Goal: Information Seeking & Learning: Learn about a topic

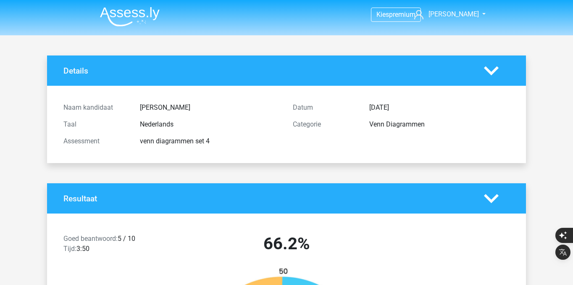
click at [125, 9] on img at bounding box center [130, 17] width 60 height 20
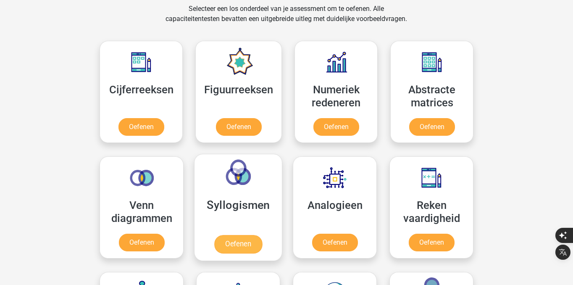
scroll to position [414, 0]
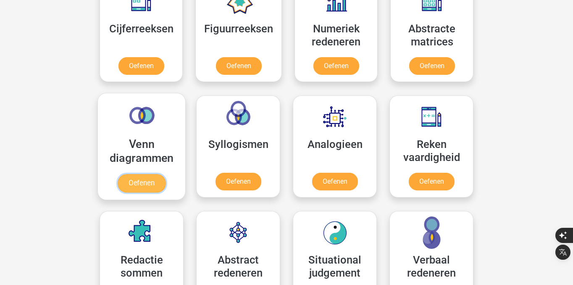
click at [140, 182] on link "Oefenen" at bounding box center [142, 183] width 48 height 18
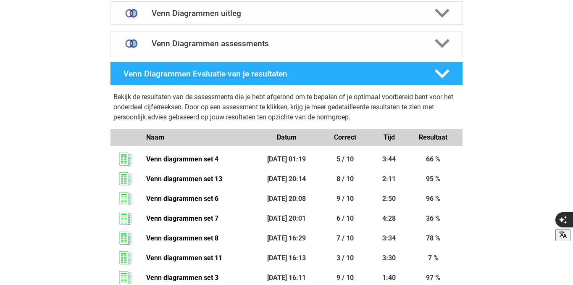
scroll to position [524, 0]
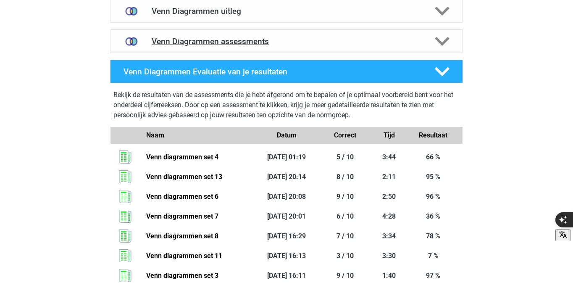
click at [379, 45] on h4 "Venn Diagrammen assessments" at bounding box center [287, 42] width 270 height 10
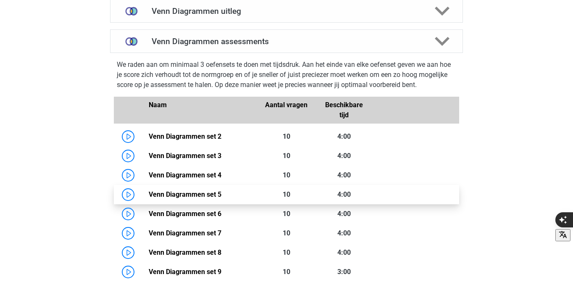
click at [149, 192] on link "Venn Diagrammen set 5" at bounding box center [185, 194] width 73 height 8
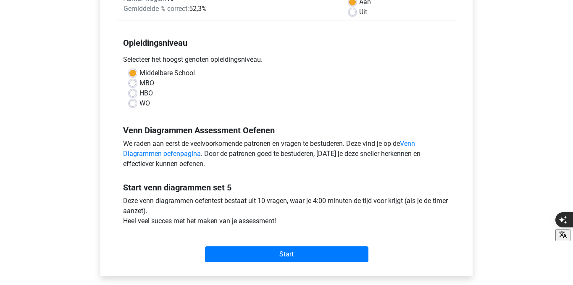
scroll to position [143, 0]
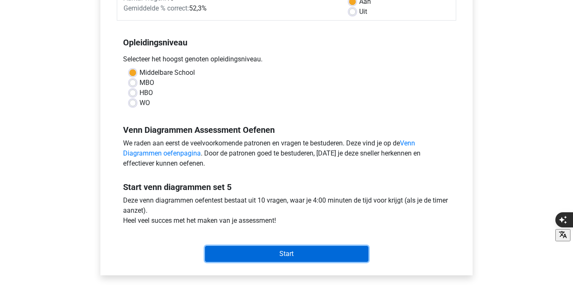
click at [232, 247] on input "Start" at bounding box center [286, 254] width 163 height 16
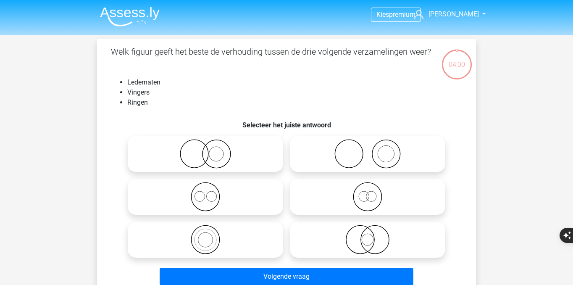
scroll to position [15, 0]
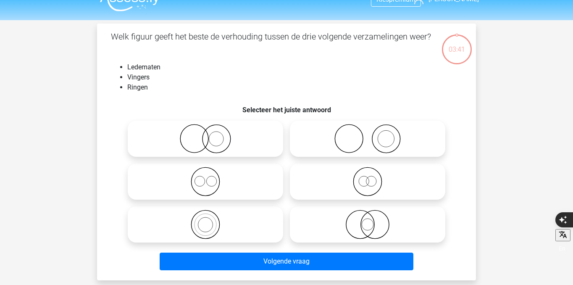
click at [346, 134] on icon at bounding box center [367, 138] width 149 height 29
click at [368, 134] on input "radio" at bounding box center [370, 131] width 5 height 5
radio input "true"
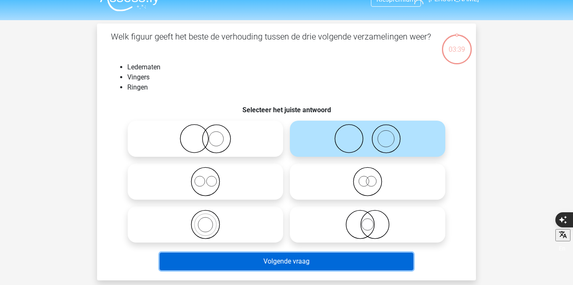
click at [308, 261] on button "Volgende vraag" at bounding box center [287, 262] width 254 height 18
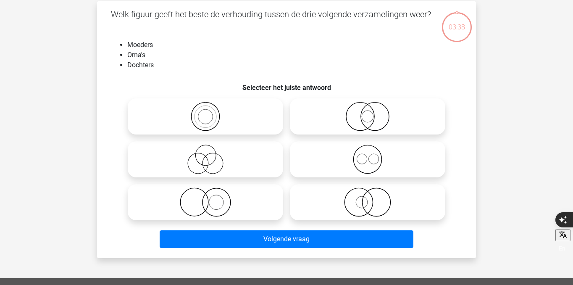
scroll to position [39, 0]
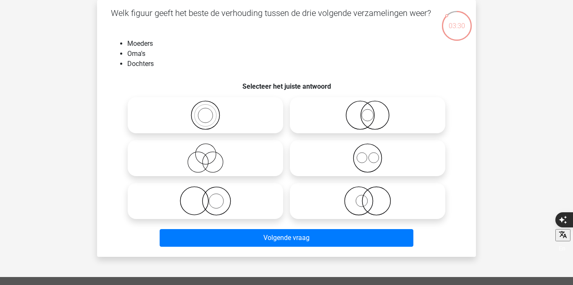
click at [213, 158] on icon at bounding box center [205, 157] width 149 height 29
click at [211, 154] on input "radio" at bounding box center [207, 150] width 5 height 5
radio input "true"
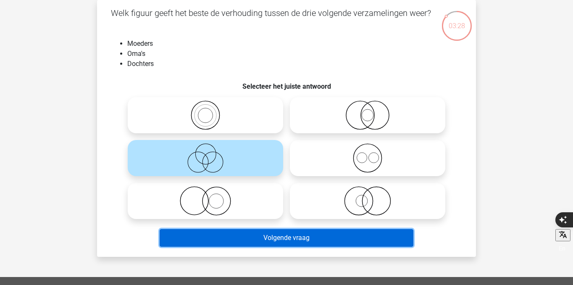
click at [260, 233] on button "Volgende vraag" at bounding box center [287, 238] width 254 height 18
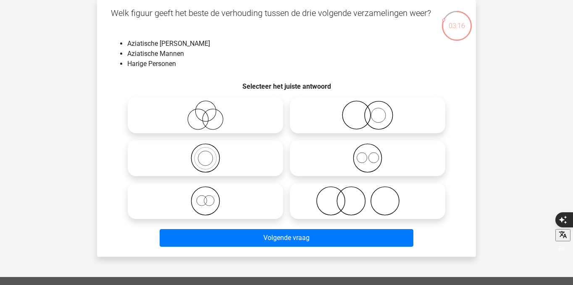
click at [339, 197] on icon at bounding box center [367, 200] width 149 height 29
click at [368, 197] on input "radio" at bounding box center [370, 193] width 5 height 5
radio input "true"
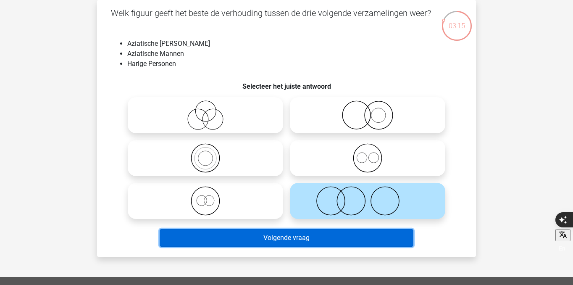
click at [321, 231] on button "Volgende vraag" at bounding box center [287, 238] width 254 height 18
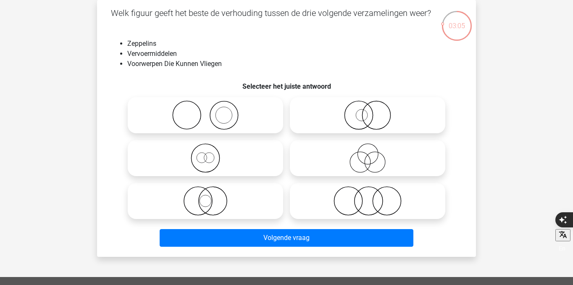
click at [224, 195] on icon at bounding box center [205, 200] width 149 height 29
click at [211, 195] on input "radio" at bounding box center [207, 193] width 5 height 5
radio input "true"
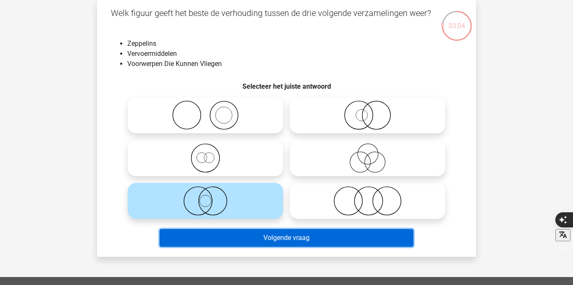
click at [231, 241] on button "Volgende vraag" at bounding box center [287, 238] width 254 height 18
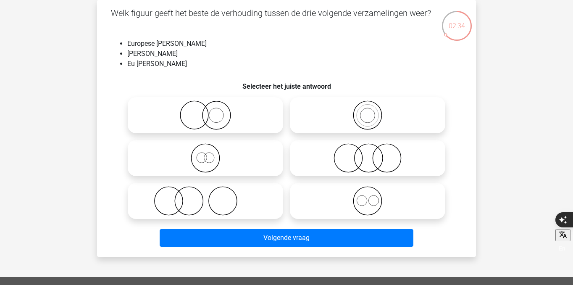
click at [349, 121] on icon at bounding box center [367, 114] width 149 height 29
click at [368, 111] on input "radio" at bounding box center [370, 107] width 5 height 5
radio input "true"
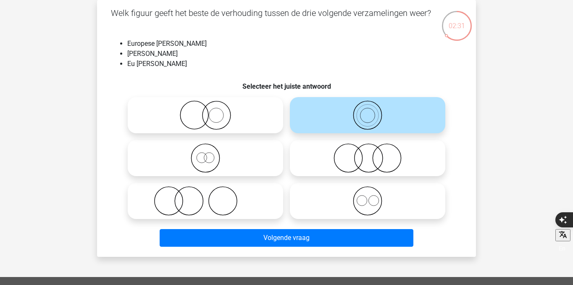
click at [242, 161] on icon at bounding box center [205, 157] width 149 height 29
click at [211, 154] on input "radio" at bounding box center [207, 150] width 5 height 5
radio input "true"
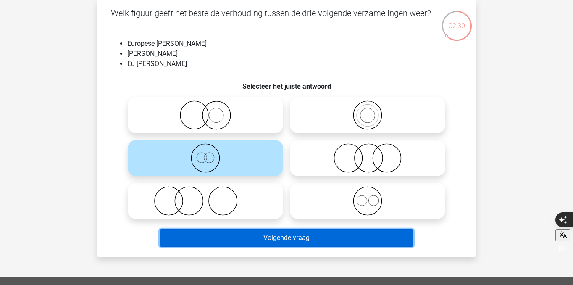
click at [247, 235] on button "Volgende vraag" at bounding box center [287, 238] width 254 height 18
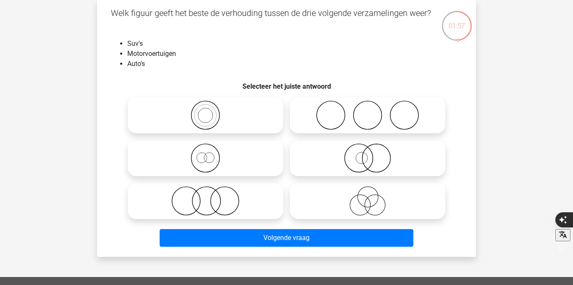
click at [344, 161] on icon at bounding box center [367, 157] width 149 height 29
click at [368, 154] on input "radio" at bounding box center [370, 150] width 5 height 5
radio input "true"
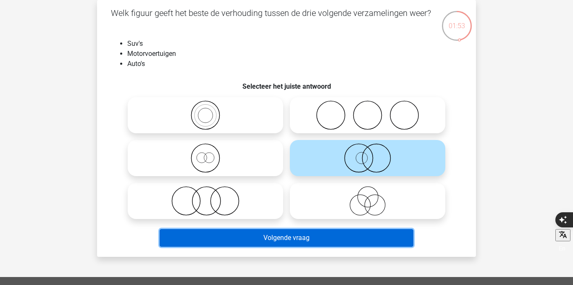
click at [299, 242] on button "Volgende vraag" at bounding box center [287, 238] width 254 height 18
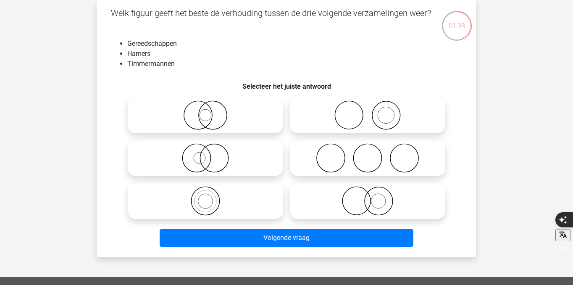
click at [385, 133] on div at bounding box center [368, 115] width 162 height 43
click at [385, 121] on icon at bounding box center [367, 114] width 149 height 29
click at [373, 111] on input "radio" at bounding box center [370, 107] width 5 height 5
radio input "true"
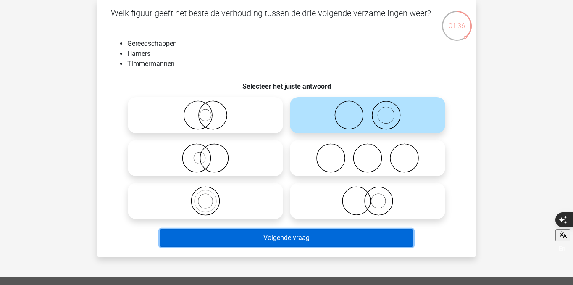
click at [370, 236] on button "Volgende vraag" at bounding box center [287, 238] width 254 height 18
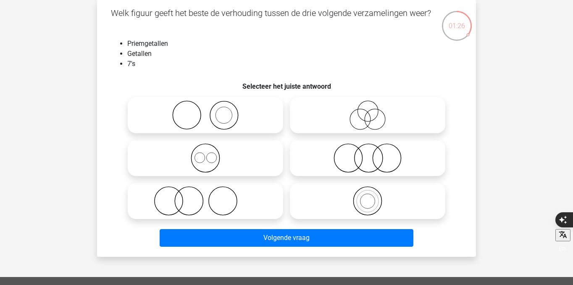
click at [211, 155] on icon at bounding box center [205, 157] width 149 height 29
click at [211, 154] on input "radio" at bounding box center [207, 150] width 5 height 5
radio input "true"
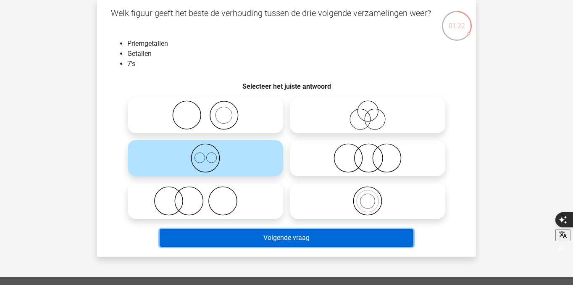
click at [292, 234] on button "Volgende vraag" at bounding box center [287, 238] width 254 height 18
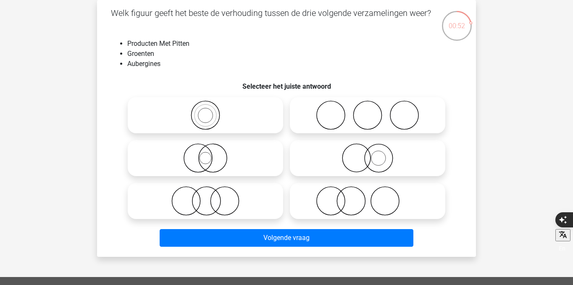
click at [368, 159] on icon at bounding box center [367, 157] width 149 height 29
click at [368, 154] on input "radio" at bounding box center [370, 150] width 5 height 5
radio input "true"
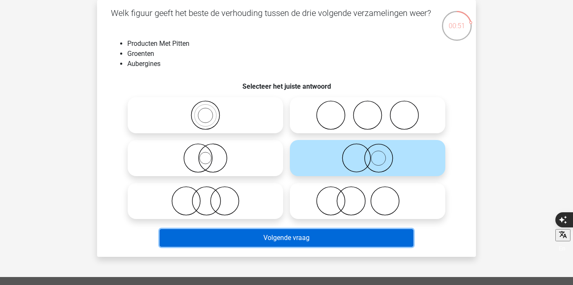
click at [353, 234] on button "Volgende vraag" at bounding box center [287, 238] width 254 height 18
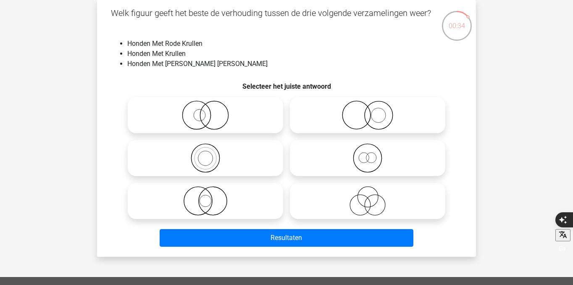
click at [235, 121] on icon at bounding box center [205, 114] width 149 height 29
click at [211, 111] on input "radio" at bounding box center [207, 107] width 5 height 5
radio input "true"
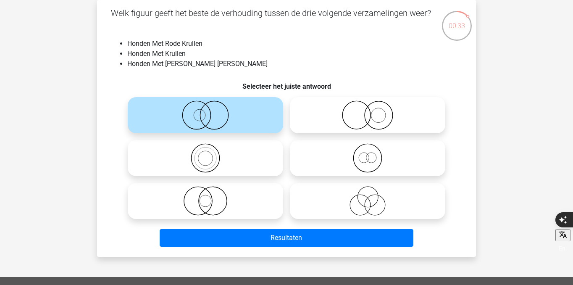
click at [366, 124] on icon at bounding box center [367, 114] width 149 height 29
click at [368, 111] on input "radio" at bounding box center [370, 107] width 5 height 5
radio input "true"
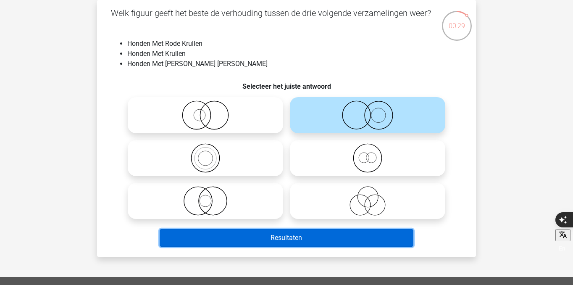
click at [321, 233] on button "Resultaten" at bounding box center [287, 238] width 254 height 18
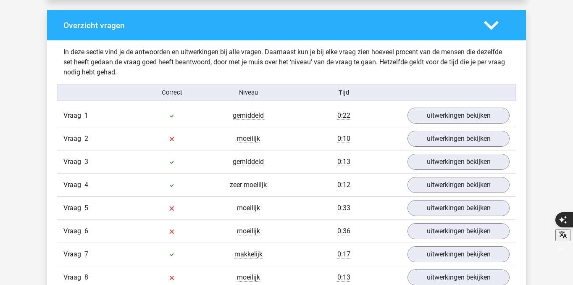
scroll to position [620, 0]
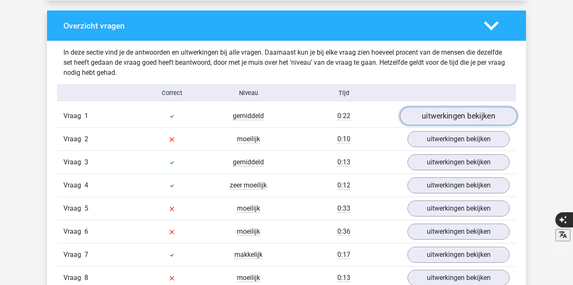
click at [458, 121] on link "uitwerkingen bekijken" at bounding box center [458, 116] width 117 height 18
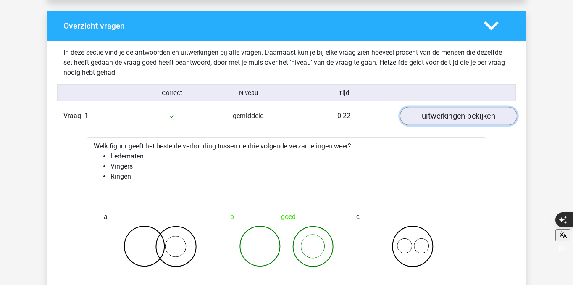
click at [458, 121] on link "uitwerkingen bekijken" at bounding box center [458, 116] width 117 height 18
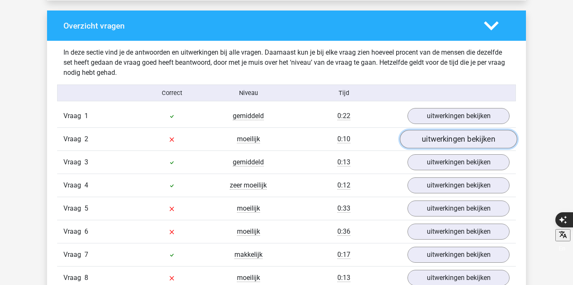
click at [440, 139] on link "uitwerkingen bekijken" at bounding box center [458, 139] width 117 height 18
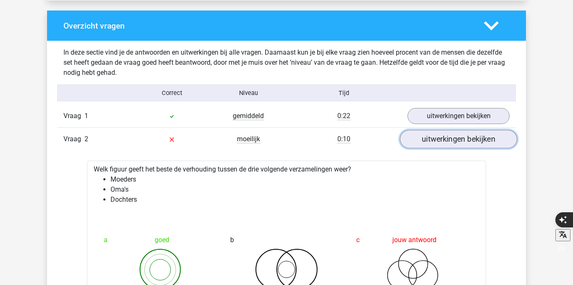
click at [447, 142] on link "uitwerkingen bekijken" at bounding box center [458, 139] width 117 height 18
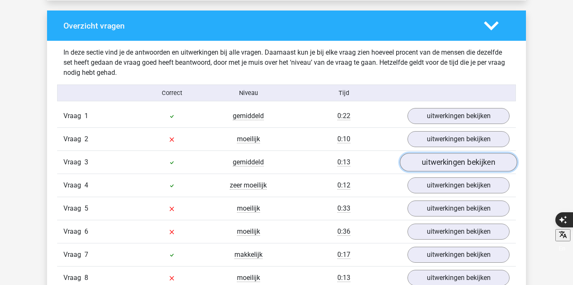
click at [424, 168] on link "uitwerkingen bekijken" at bounding box center [458, 162] width 117 height 18
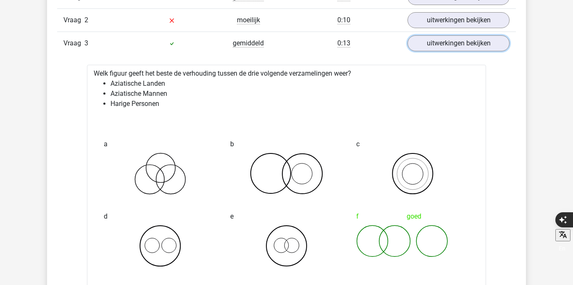
scroll to position [739, 0]
click at [455, 37] on link "uitwerkingen bekijken" at bounding box center [458, 43] width 117 height 18
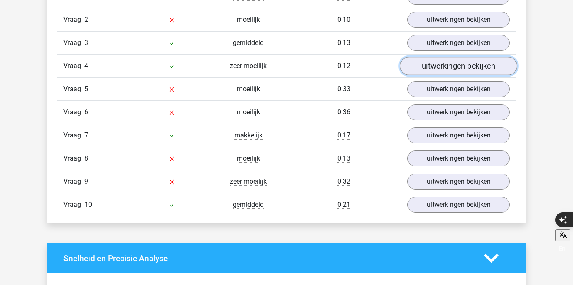
click at [438, 71] on link "uitwerkingen bekijken" at bounding box center [458, 66] width 117 height 18
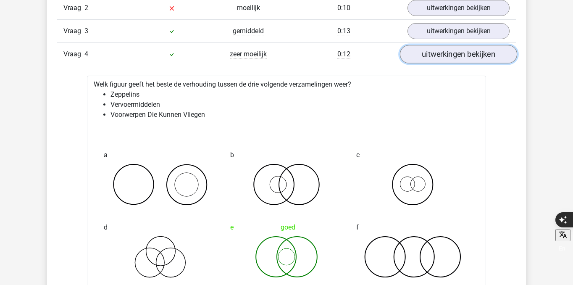
scroll to position [759, 0]
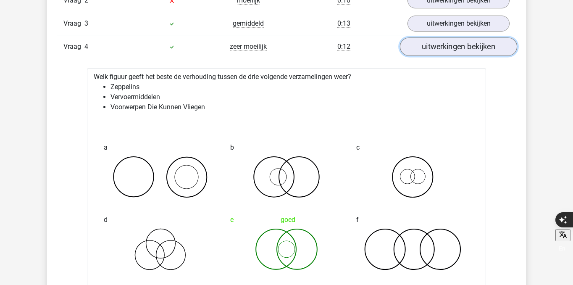
click at [443, 43] on link "uitwerkingen bekijken" at bounding box center [458, 46] width 117 height 18
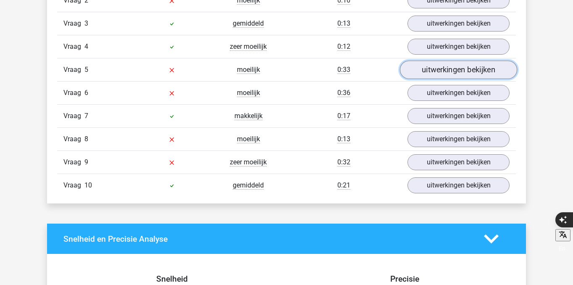
click at [431, 74] on link "uitwerkingen bekijken" at bounding box center [458, 70] width 117 height 18
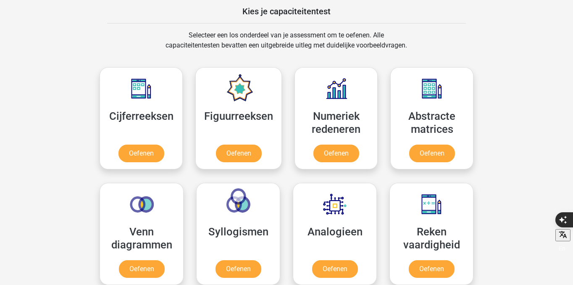
scroll to position [392, 0]
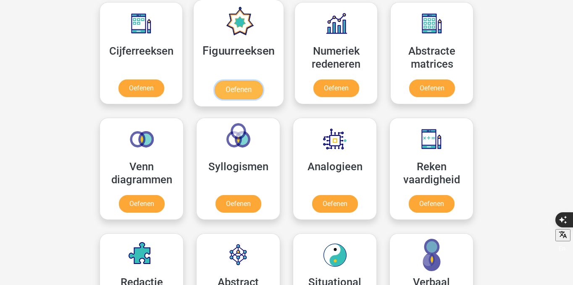
click at [251, 90] on link "Oefenen" at bounding box center [239, 90] width 48 height 18
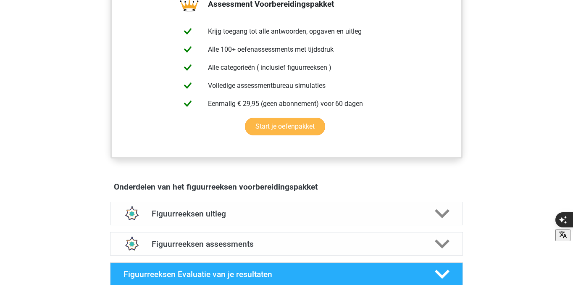
scroll to position [430, 0]
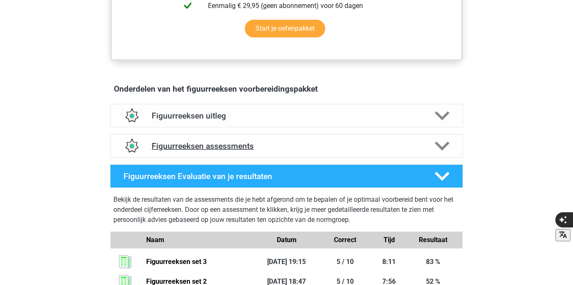
click at [293, 149] on h4 "Figuurreeksen assessments" at bounding box center [287, 146] width 270 height 10
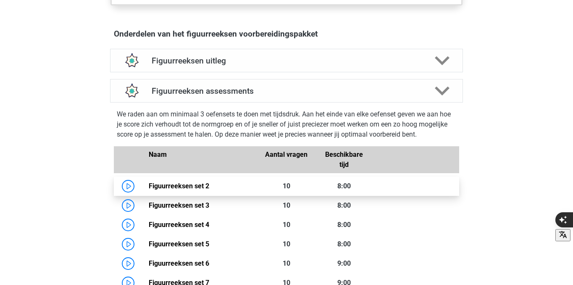
scroll to position [489, 0]
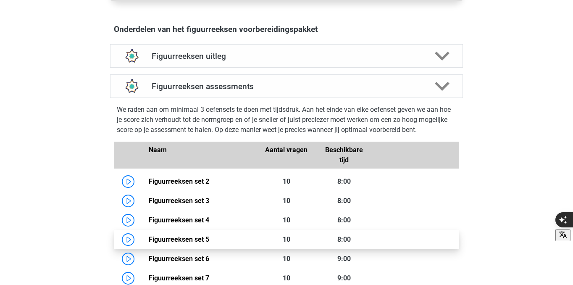
click at [149, 235] on link "Figuurreeksen set 5" at bounding box center [179, 239] width 61 height 8
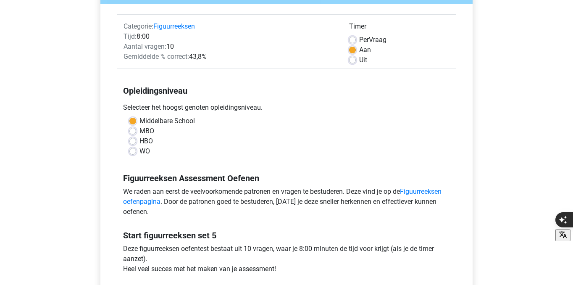
scroll to position [98, 0]
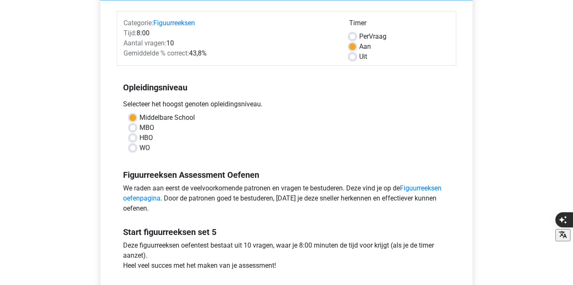
click at [139, 138] on label "HBO" at bounding box center [145, 138] width 13 height 10
click at [132, 138] on input "HBO" at bounding box center [132, 137] width 7 height 8
radio input "true"
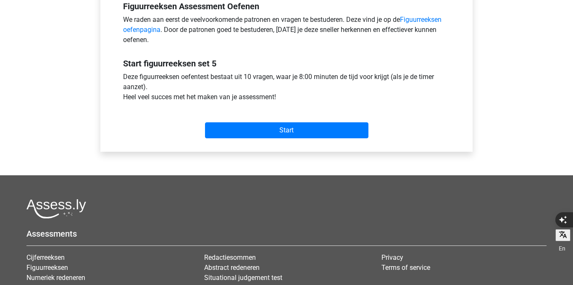
click at [258, 141] on div "Start" at bounding box center [286, 123] width 339 height 36
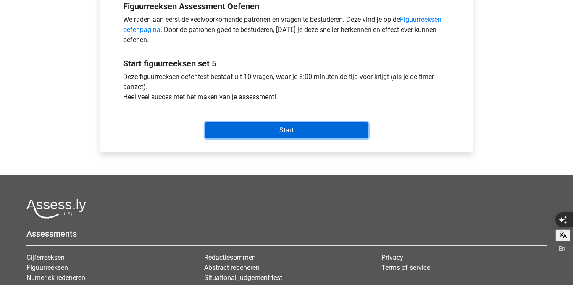
click at [239, 127] on input "Start" at bounding box center [286, 130] width 163 height 16
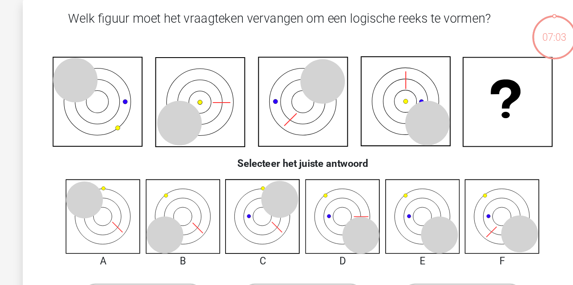
click at [264, 194] on icon at bounding box center [259, 185] width 50 height 50
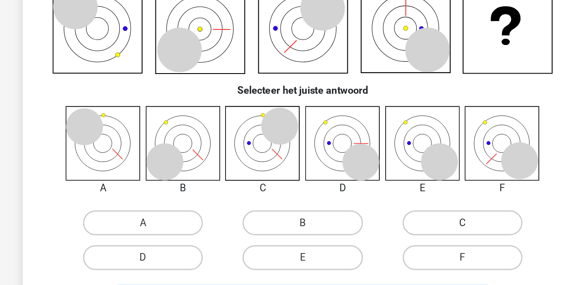
click at [375, 242] on label "C" at bounding box center [394, 239] width 81 height 17
click at [395, 242] on input "C" at bounding box center [397, 241] width 5 height 5
radio input "true"
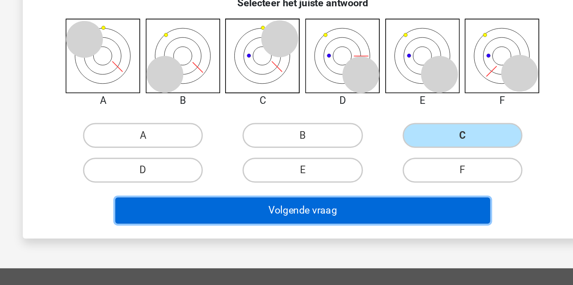
click at [318, 237] on button "Volgende vraag" at bounding box center [287, 235] width 254 height 18
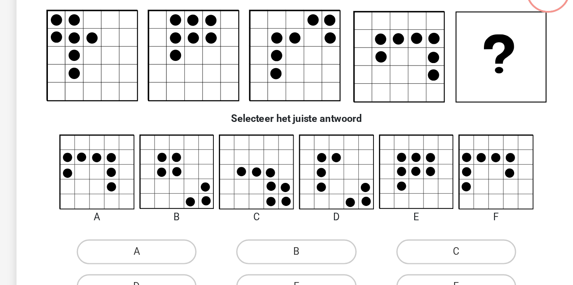
scroll to position [39, 0]
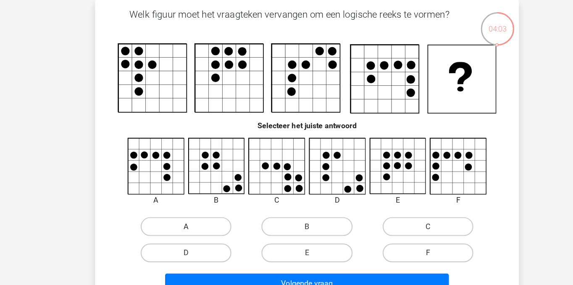
click at [163, 197] on label "A" at bounding box center [178, 202] width 81 height 17
click at [179, 203] on input "A" at bounding box center [181, 205] width 5 height 5
radio input "true"
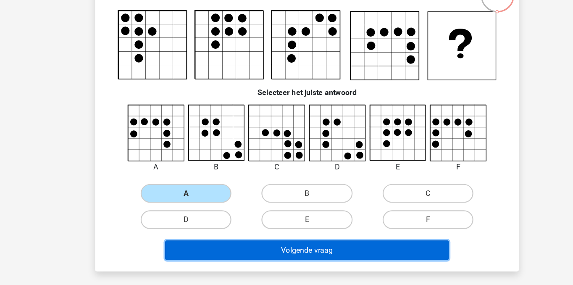
click at [232, 251] on button "Volgende vraag" at bounding box center [287, 254] width 254 height 18
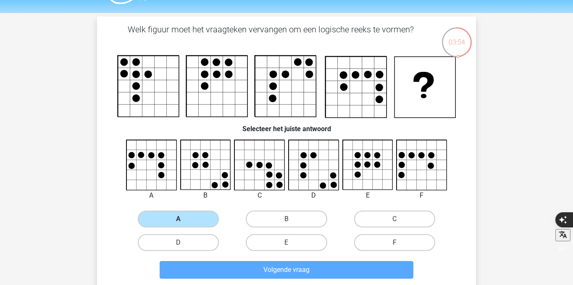
scroll to position [27, 0]
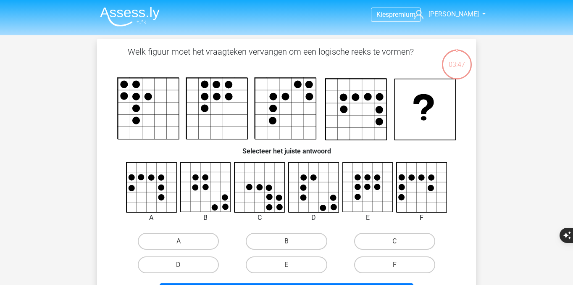
scroll to position [27, 0]
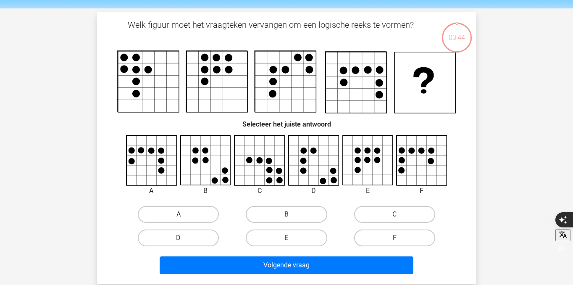
click at [202, 218] on label "A" at bounding box center [178, 214] width 81 height 17
click at [184, 218] on input "A" at bounding box center [181, 216] width 5 height 5
radio input "true"
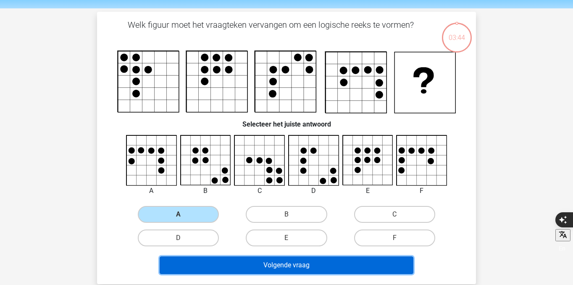
click at [264, 274] on button "Volgende vraag" at bounding box center [287, 265] width 254 height 18
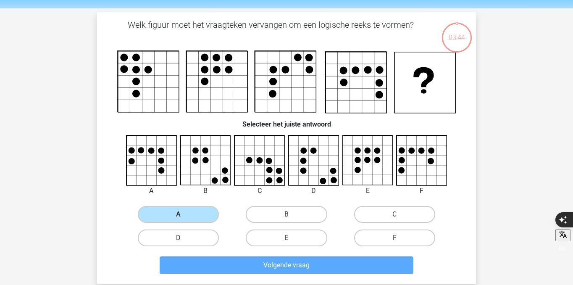
scroll to position [39, 0]
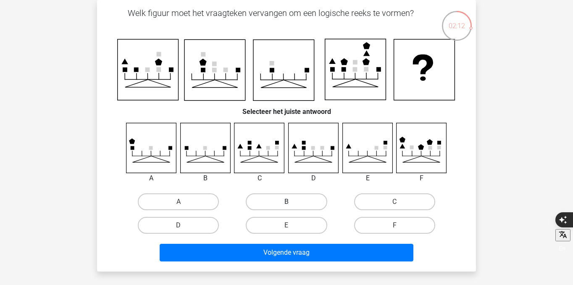
click at [278, 204] on label "B" at bounding box center [286, 201] width 81 height 17
click at [287, 204] on input "B" at bounding box center [289, 204] width 5 height 5
radio input "true"
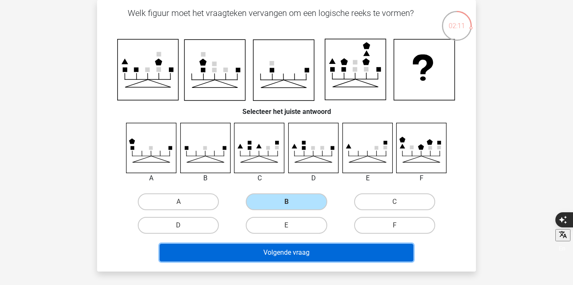
click at [298, 258] on button "Volgende vraag" at bounding box center [287, 253] width 254 height 18
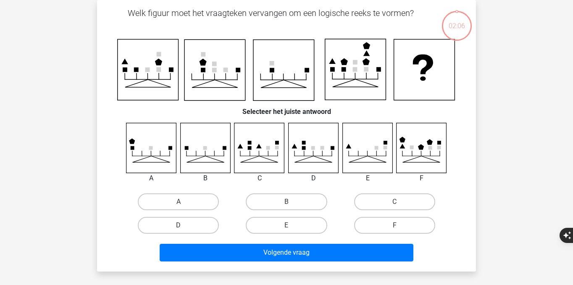
scroll to position [39, 0]
click at [297, 197] on label "B" at bounding box center [286, 201] width 81 height 17
click at [292, 202] on input "B" at bounding box center [289, 204] width 5 height 5
radio input "true"
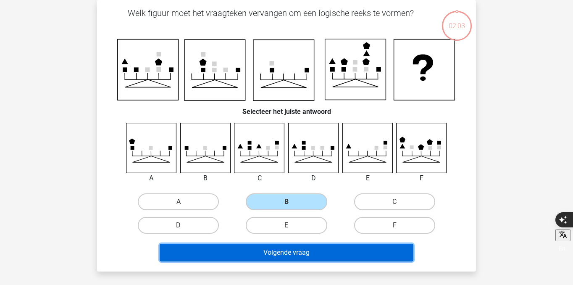
click at [303, 255] on button "Volgende vraag" at bounding box center [287, 253] width 254 height 18
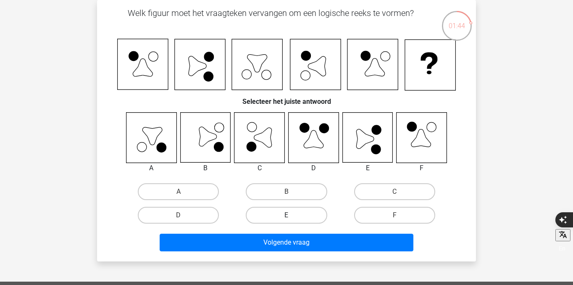
click at [282, 211] on label "E" at bounding box center [286, 215] width 81 height 17
click at [287, 215] on input "E" at bounding box center [289, 217] width 5 height 5
radio input "true"
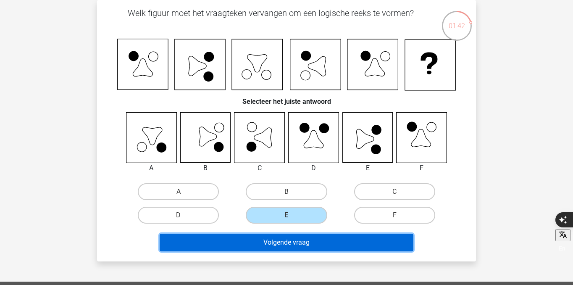
click at [283, 237] on button "Volgende vraag" at bounding box center [287, 243] width 254 height 18
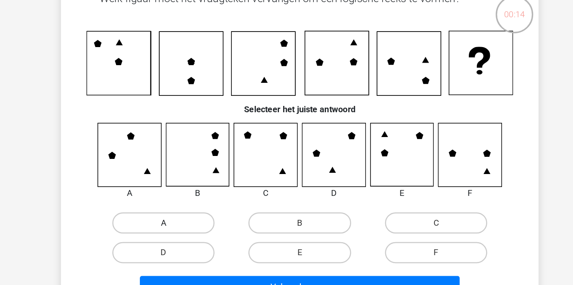
click at [185, 199] on label "A" at bounding box center [178, 191] width 81 height 17
click at [184, 197] on input "A" at bounding box center [181, 193] width 5 height 5
radio input "true"
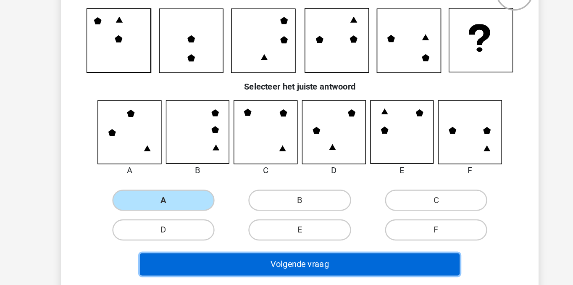
click at [227, 240] on button "Volgende vraag" at bounding box center [287, 242] width 254 height 18
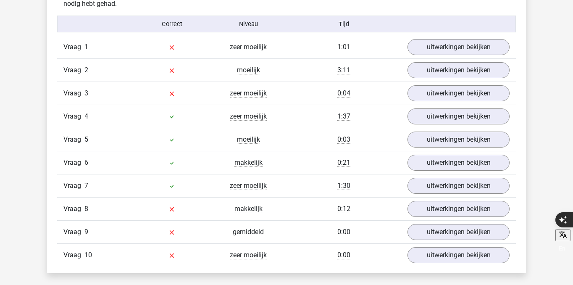
scroll to position [690, 0]
click at [445, 56] on div "Vraag 1 zeer moeilijk 1:01 uitwerkingen bekijken" at bounding box center [286, 46] width 459 height 23
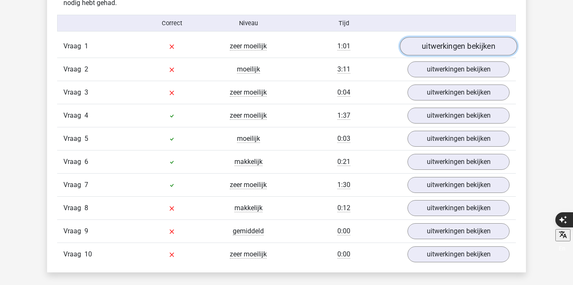
click at [445, 46] on link "uitwerkingen bekijken" at bounding box center [458, 46] width 117 height 18
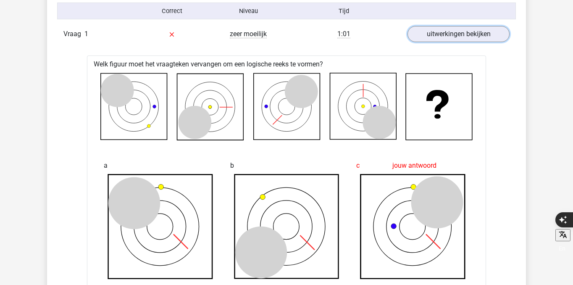
scroll to position [650, 0]
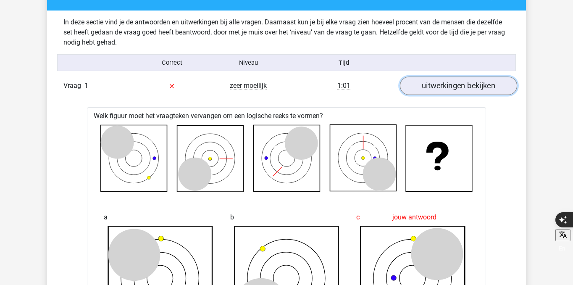
click at [442, 88] on link "uitwerkingen bekijken" at bounding box center [458, 85] width 117 height 18
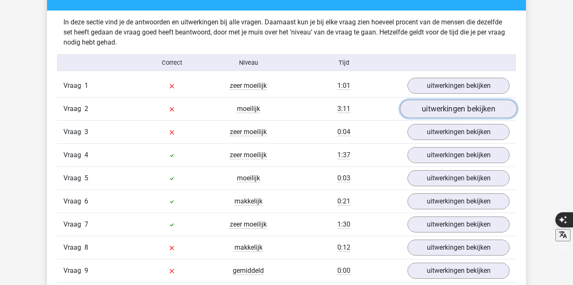
click at [426, 114] on link "uitwerkingen bekijken" at bounding box center [458, 109] width 117 height 18
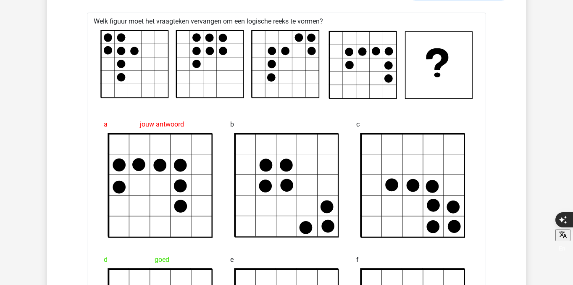
scroll to position [728, 0]
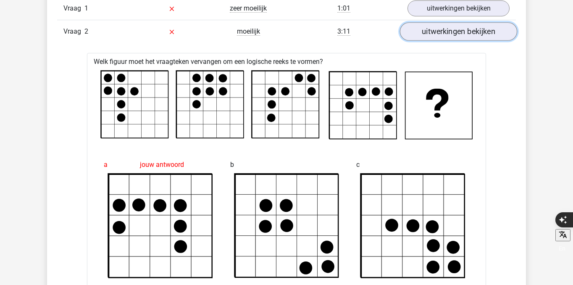
click at [438, 29] on link "uitwerkingen bekijken" at bounding box center [458, 31] width 117 height 18
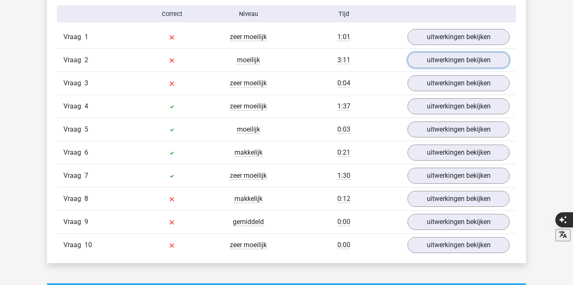
scroll to position [695, 0]
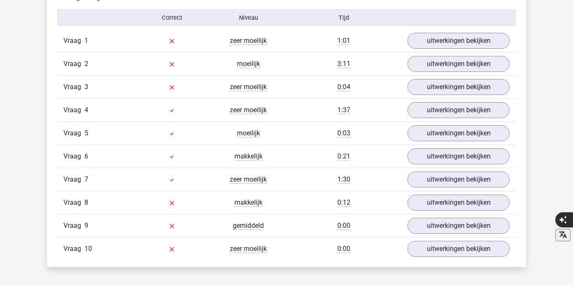
click at [435, 95] on div "Vraag 3 zeer moeilijk 0:04 uitwerkingen bekijken" at bounding box center [286, 86] width 459 height 23
click at [435, 91] on link "uitwerkingen bekijken" at bounding box center [458, 87] width 117 height 18
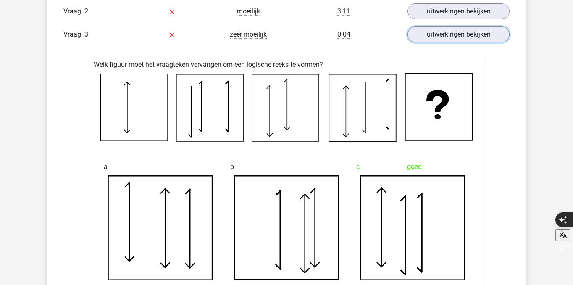
scroll to position [747, 0]
click at [441, 39] on link "uitwerkingen bekijken" at bounding box center [458, 35] width 117 height 18
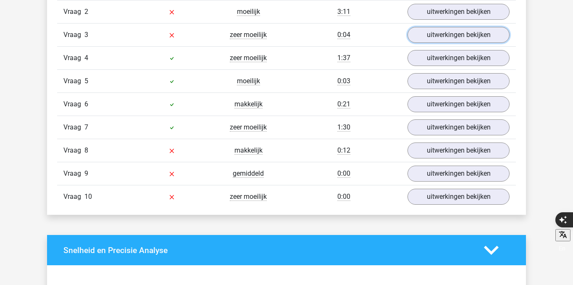
scroll to position [757, 0]
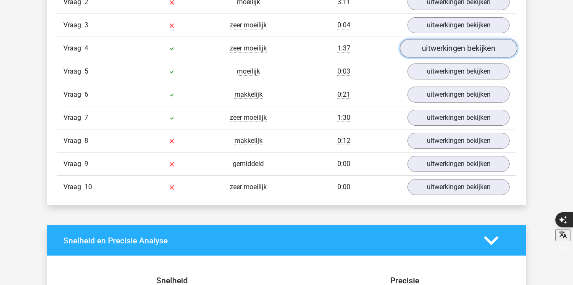
click at [470, 48] on link "uitwerkingen bekijken" at bounding box center [458, 48] width 117 height 18
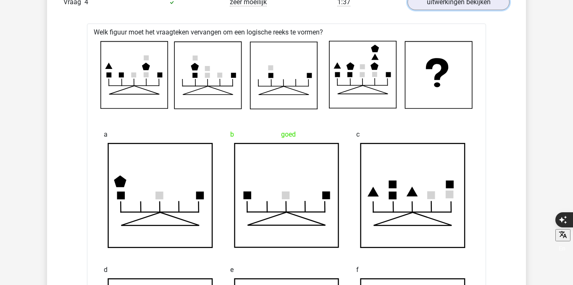
scroll to position [771, 0]
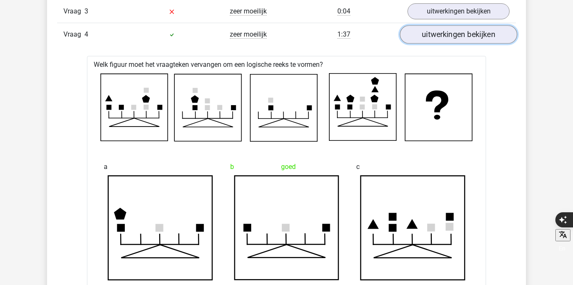
click at [488, 31] on link "uitwerkingen bekijken" at bounding box center [458, 34] width 117 height 18
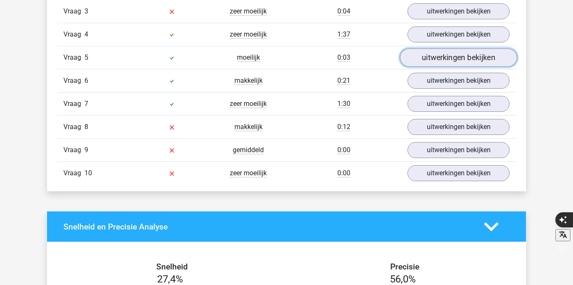
click at [455, 50] on link "uitwerkingen bekijken" at bounding box center [458, 57] width 117 height 18
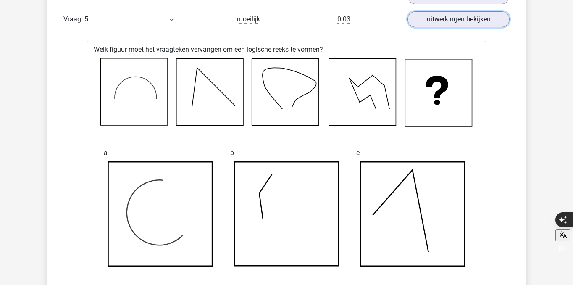
scroll to position [780, 0]
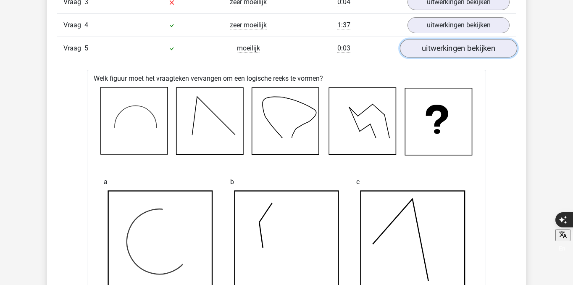
click at [446, 41] on link "uitwerkingen bekijken" at bounding box center [458, 48] width 117 height 18
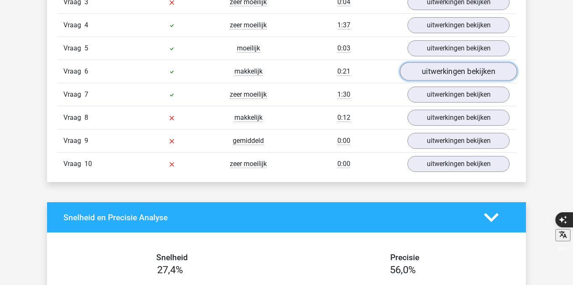
click at [439, 80] on link "uitwerkingen bekijken" at bounding box center [458, 71] width 117 height 18
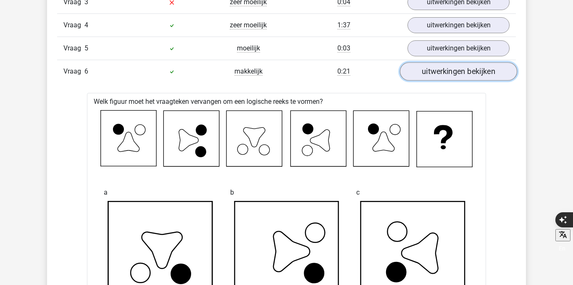
click at [439, 80] on link "uitwerkingen bekijken" at bounding box center [458, 71] width 117 height 18
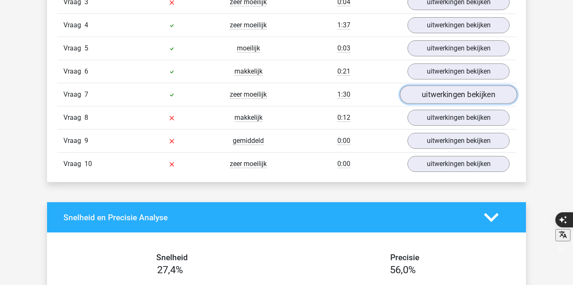
click at [439, 91] on link "uitwerkingen bekijken" at bounding box center [458, 94] width 117 height 18
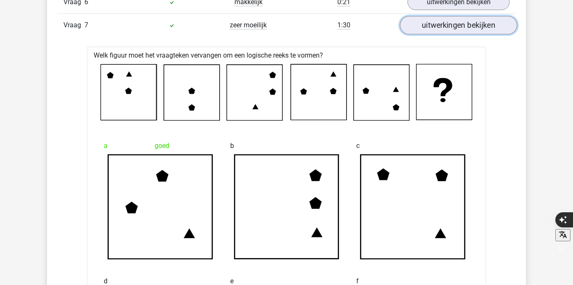
scroll to position [804, 0]
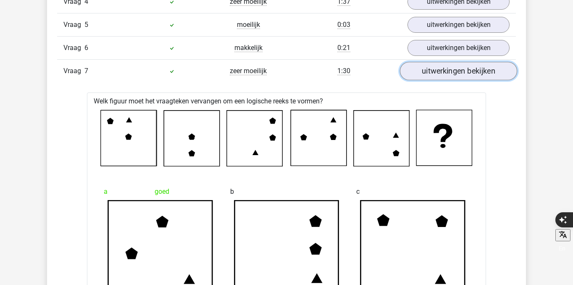
click at [444, 75] on link "uitwerkingen bekijken" at bounding box center [458, 71] width 117 height 18
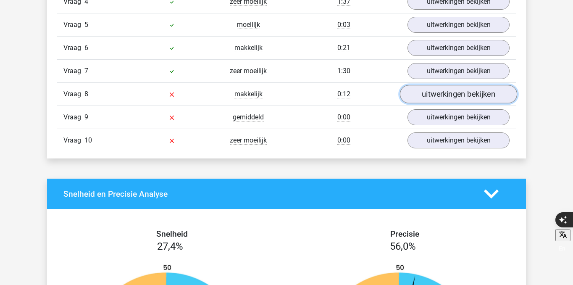
click at [441, 99] on link "uitwerkingen bekijken" at bounding box center [458, 94] width 117 height 18
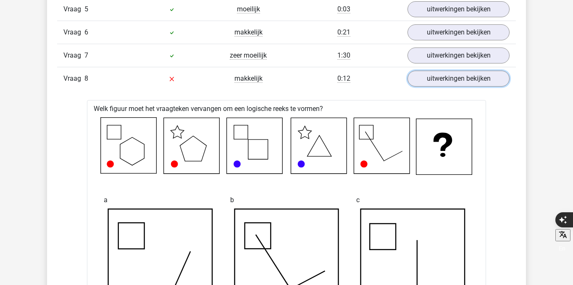
scroll to position [819, 0]
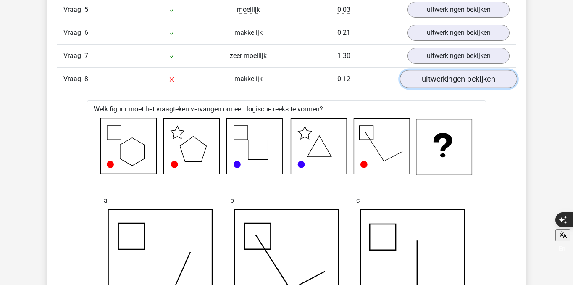
click at [444, 85] on link "uitwerkingen bekijken" at bounding box center [458, 79] width 117 height 18
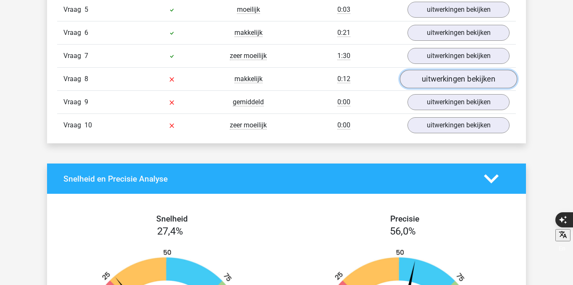
click at [445, 84] on link "uitwerkingen bekijken" at bounding box center [458, 79] width 117 height 18
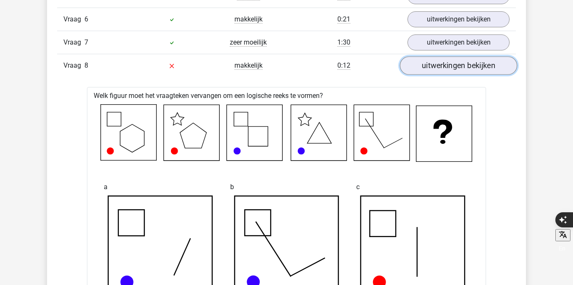
scroll to position [833, 0]
click at [442, 69] on link "uitwerkingen bekijken" at bounding box center [458, 65] width 117 height 18
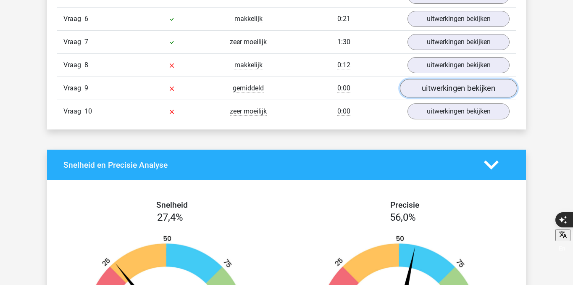
click at [436, 89] on link "uitwerkingen bekijken" at bounding box center [458, 88] width 117 height 18
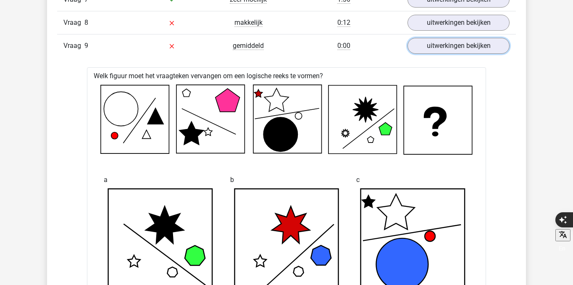
scroll to position [863, 0]
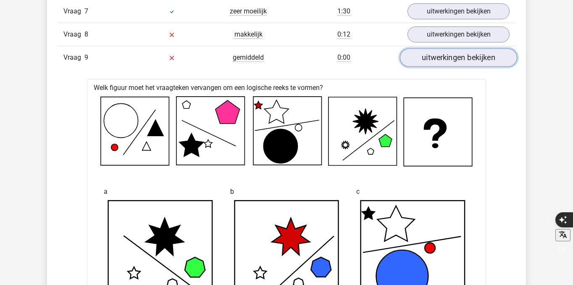
click at [456, 54] on link "uitwerkingen bekijken" at bounding box center [458, 57] width 117 height 18
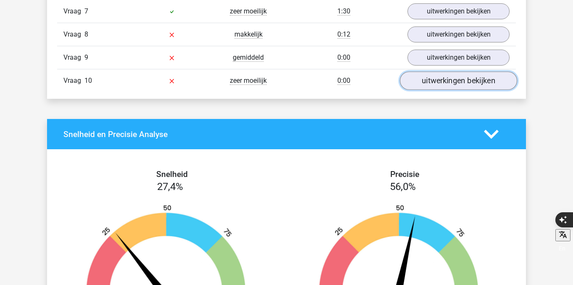
click at [458, 79] on link "uitwerkingen bekijken" at bounding box center [458, 80] width 117 height 18
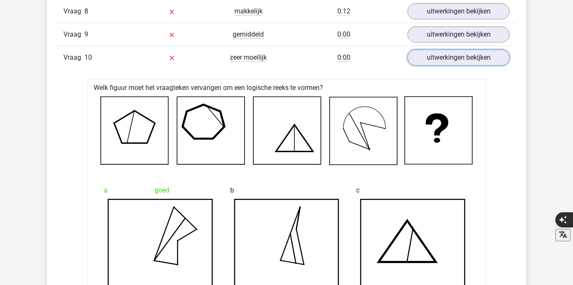
scroll to position [887, 0]
click at [435, 56] on link "uitwerkingen bekijken" at bounding box center [458, 57] width 117 height 18
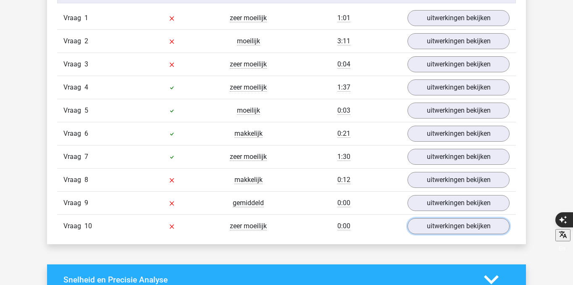
scroll to position [720, 0]
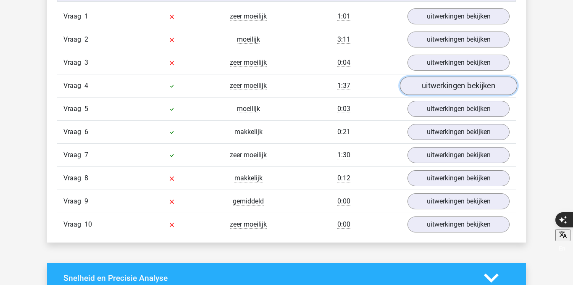
click at [426, 82] on link "uitwerkingen bekijken" at bounding box center [458, 85] width 117 height 18
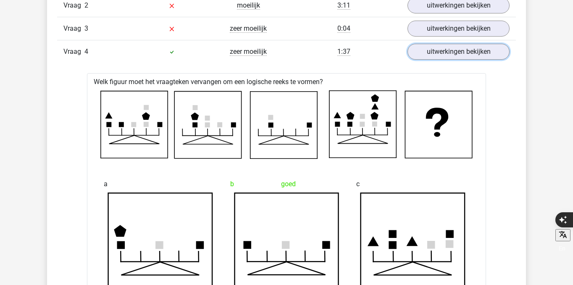
scroll to position [743, 0]
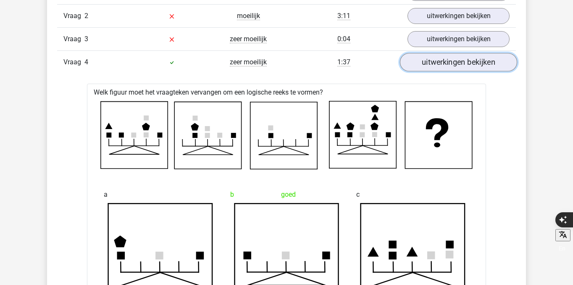
click at [456, 65] on link "uitwerkingen bekijken" at bounding box center [458, 62] width 117 height 18
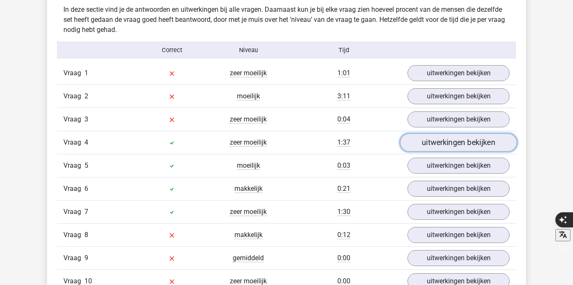
scroll to position [656, 0]
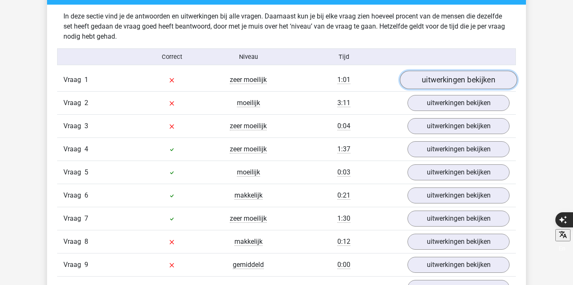
click at [456, 74] on link "uitwerkingen bekijken" at bounding box center [458, 80] width 117 height 18
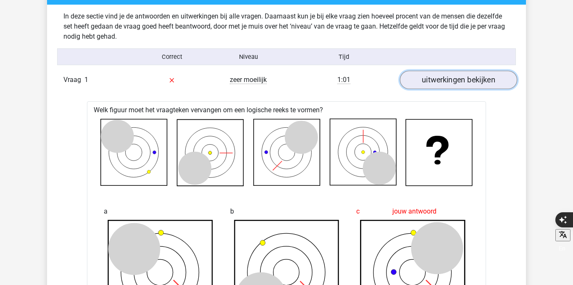
click at [456, 76] on link "uitwerkingen bekijken" at bounding box center [458, 80] width 117 height 18
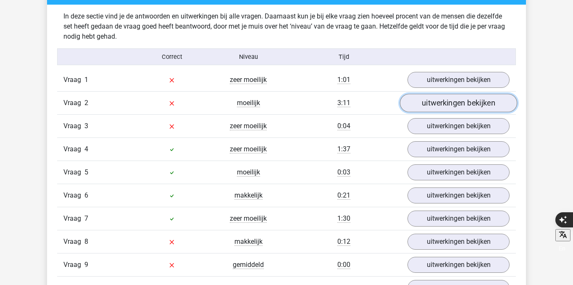
click at [458, 108] on link "uitwerkingen bekijken" at bounding box center [458, 103] width 117 height 18
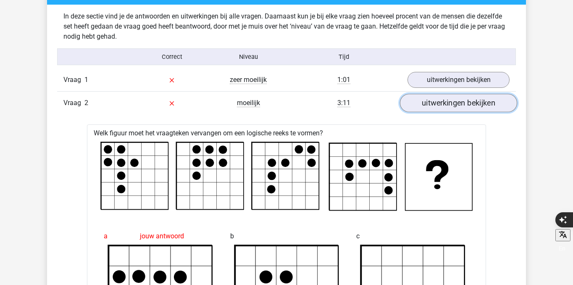
click at [458, 108] on link "uitwerkingen bekijken" at bounding box center [458, 103] width 117 height 18
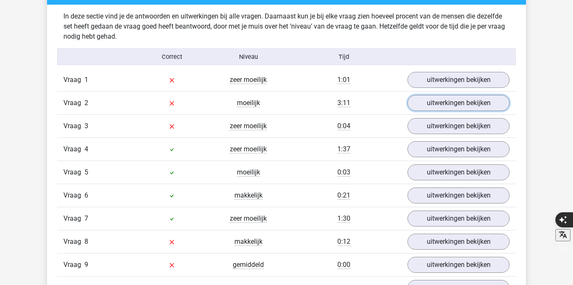
scroll to position [671, 0]
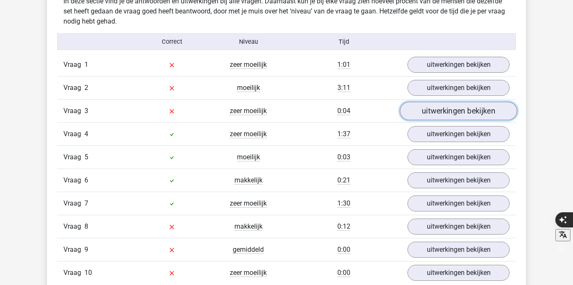
click at [452, 110] on link "uitwerkingen bekijken" at bounding box center [458, 111] width 117 height 18
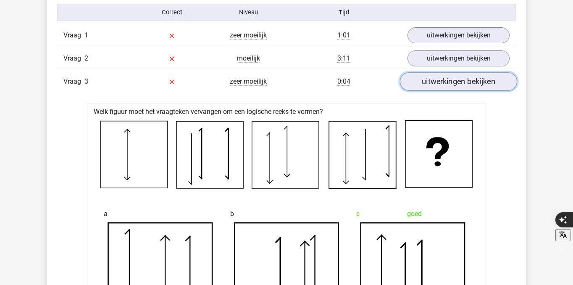
scroll to position [702, 0]
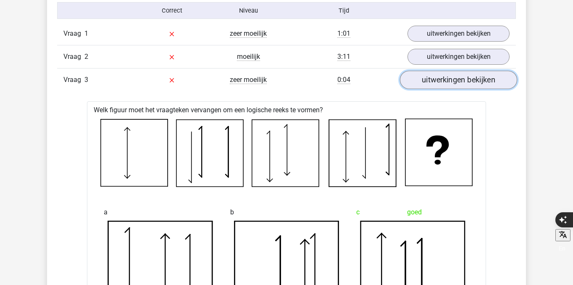
click at [452, 80] on link "uitwerkingen bekijken" at bounding box center [458, 80] width 117 height 18
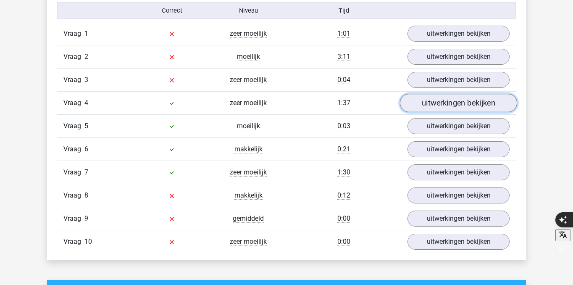
click at [448, 104] on link "uitwerkingen bekijken" at bounding box center [458, 103] width 117 height 18
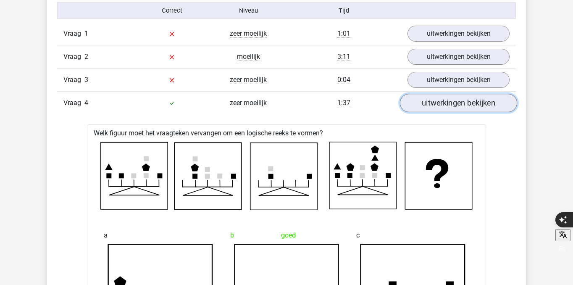
click at [448, 104] on link "uitwerkingen bekijken" at bounding box center [458, 103] width 117 height 18
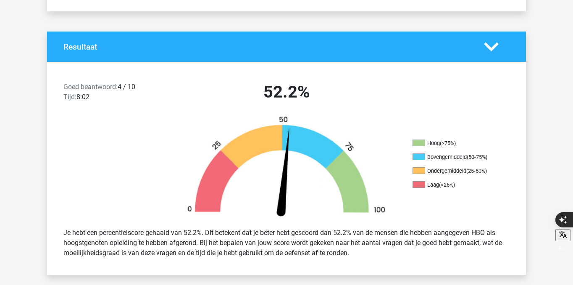
scroll to position [0, 0]
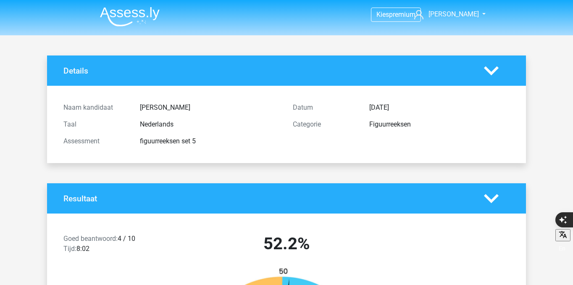
click at [119, 5] on li at bounding box center [126, 14] width 66 height 23
click at [123, 18] on img at bounding box center [130, 17] width 60 height 20
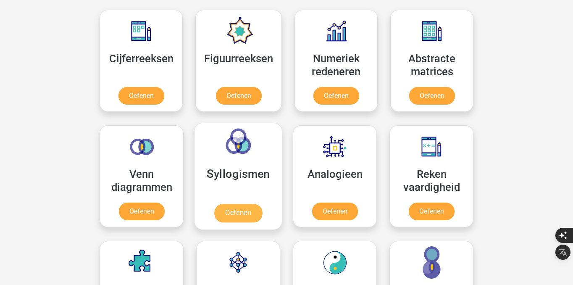
scroll to position [385, 0]
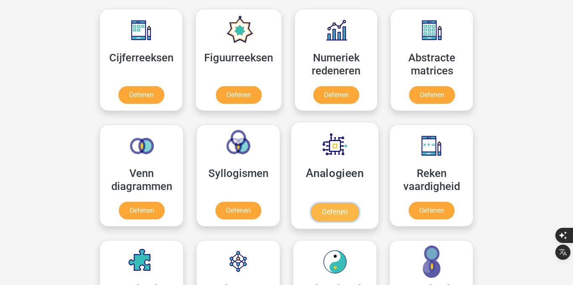
click at [349, 220] on link "Oefenen" at bounding box center [335, 212] width 48 height 18
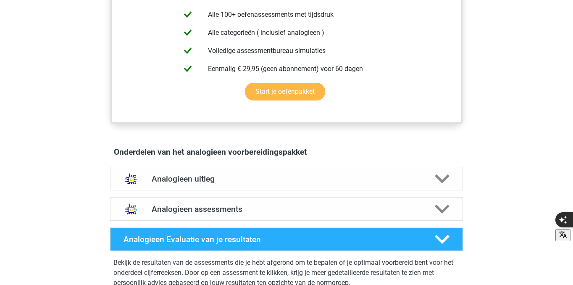
scroll to position [353, 0]
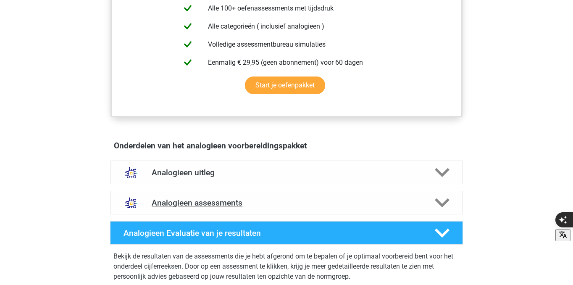
click at [296, 192] on div "Analogieen assessments" at bounding box center [286, 203] width 353 height 24
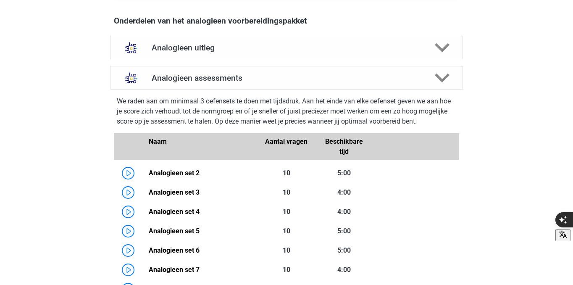
scroll to position [493, 0]
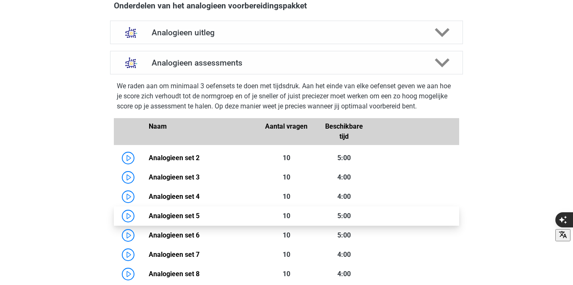
click at [149, 213] on link "Analogieen set 5" at bounding box center [174, 216] width 51 height 8
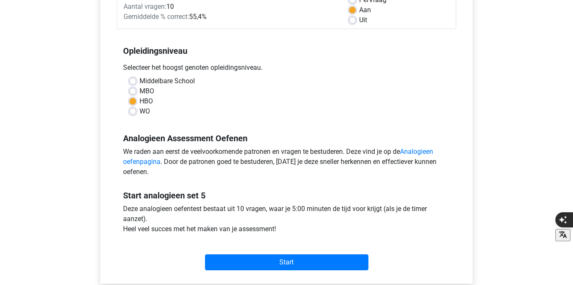
scroll to position [157, 0]
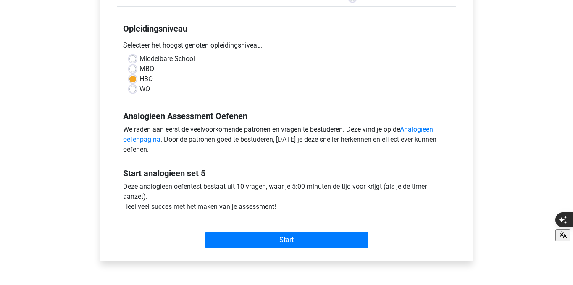
click at [239, 248] on div "Start" at bounding box center [286, 233] width 339 height 36
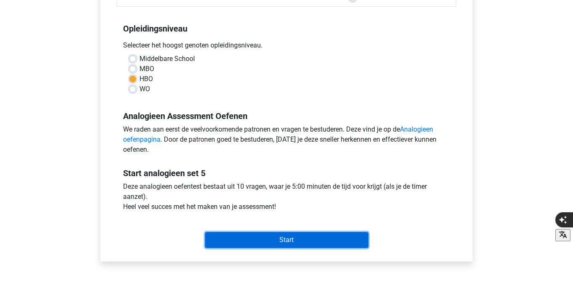
click at [239, 240] on input "Start" at bounding box center [286, 240] width 163 height 16
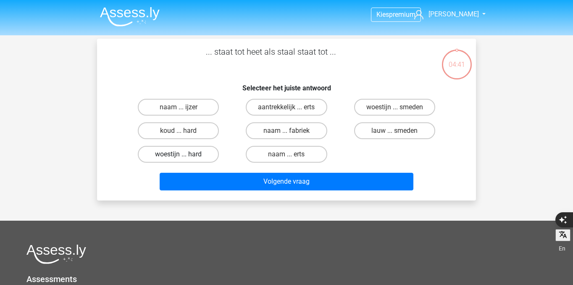
click at [212, 155] on label "woestijn ... hard" at bounding box center [178, 154] width 81 height 17
click at [184, 155] on input "woestijn ... hard" at bounding box center [181, 156] width 5 height 5
radio input "true"
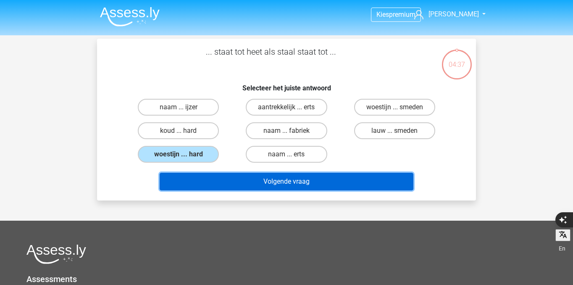
click at [253, 184] on button "Volgende vraag" at bounding box center [287, 182] width 254 height 18
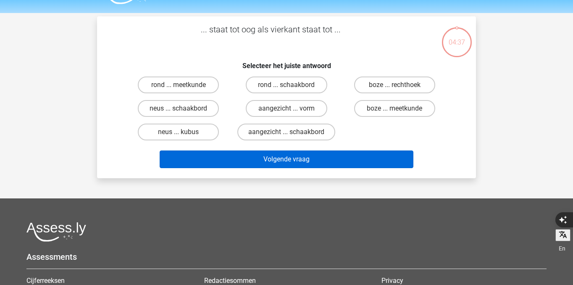
scroll to position [18, 0]
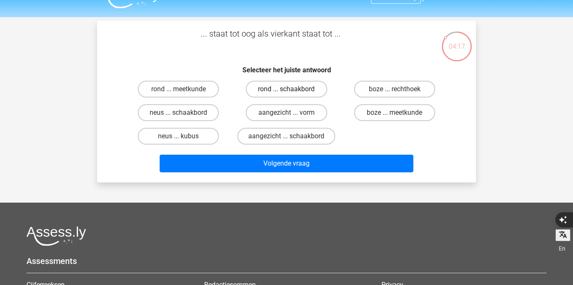
click at [313, 94] on label "rond ... schaakbord" at bounding box center [286, 89] width 81 height 17
click at [292, 94] on input "rond ... schaakbord" at bounding box center [289, 91] width 5 height 5
radio input "true"
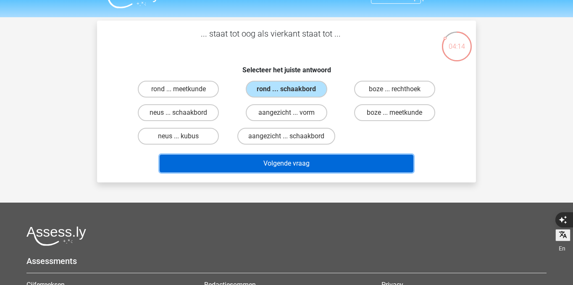
click at [350, 158] on button "Volgende vraag" at bounding box center [287, 164] width 254 height 18
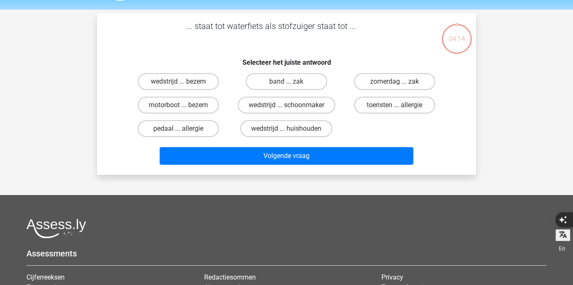
scroll to position [24, 0]
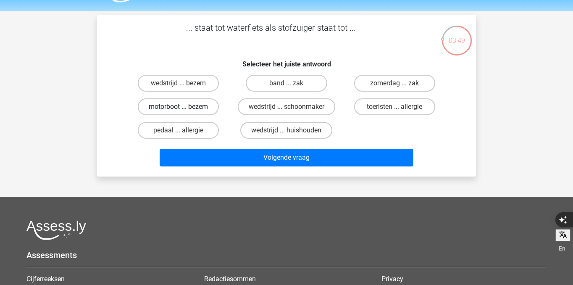
click at [189, 111] on label "motorboot ... bezem" at bounding box center [178, 106] width 81 height 17
click at [184, 111] on input "motorboot ... bezem" at bounding box center [181, 109] width 5 height 5
radio input "true"
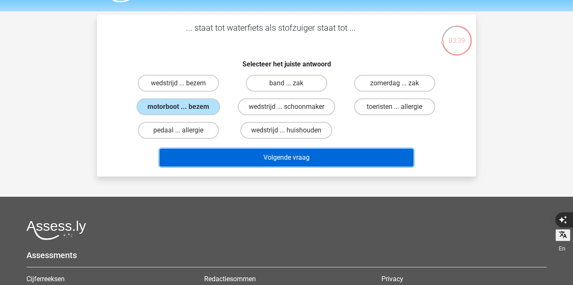
click at [205, 155] on button "Volgende vraag" at bounding box center [287, 158] width 254 height 18
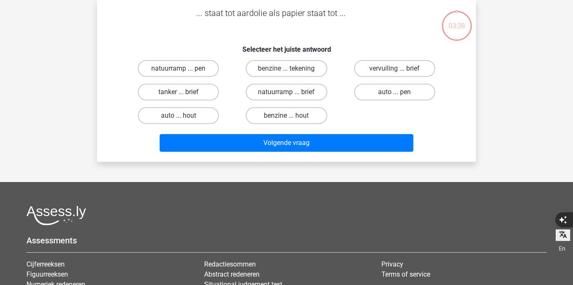
scroll to position [28, 0]
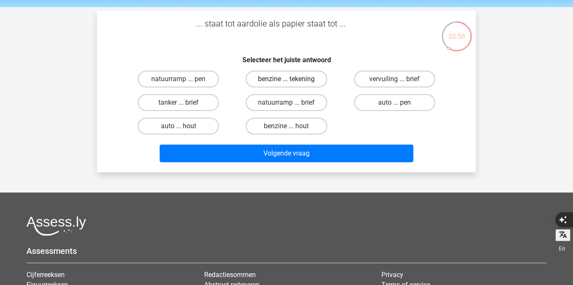
click at [283, 82] on label "benzine ... tekening" at bounding box center [286, 79] width 81 height 17
click at [287, 82] on input "benzine ... tekening" at bounding box center [289, 81] width 5 height 5
radio input "true"
click at [200, 105] on label "tanker ... brief" at bounding box center [178, 102] width 81 height 17
click at [184, 105] on input "tanker ... brief" at bounding box center [181, 105] width 5 height 5
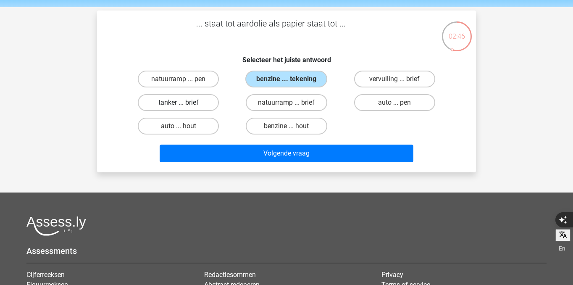
radio input "true"
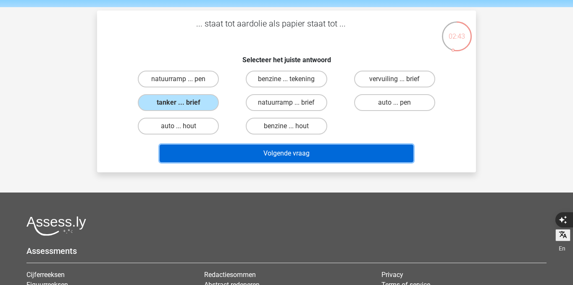
click at [222, 146] on button "Volgende vraag" at bounding box center [287, 154] width 254 height 18
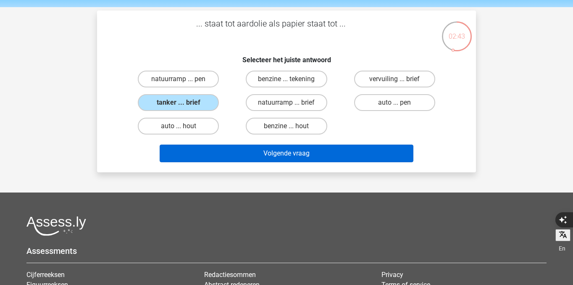
scroll to position [39, 0]
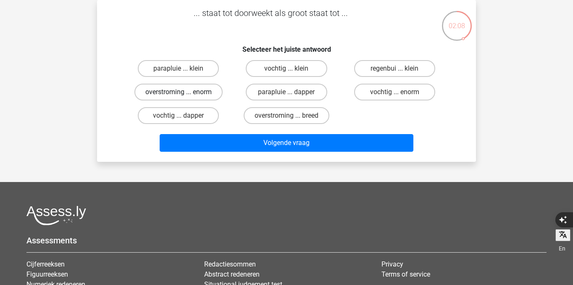
click at [192, 93] on label "overstroming ... enorm" at bounding box center [178, 92] width 88 height 17
click at [184, 93] on input "overstroming ... enorm" at bounding box center [181, 94] width 5 height 5
radio input "true"
click at [380, 93] on label "vochtig ... enorm" at bounding box center [394, 92] width 81 height 17
click at [395, 93] on input "vochtig ... enorm" at bounding box center [397, 94] width 5 height 5
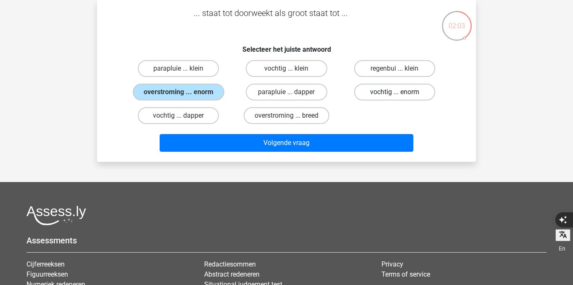
radio input "true"
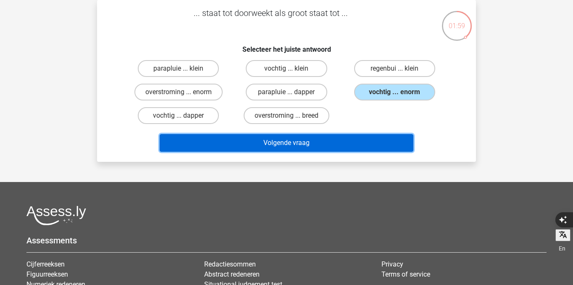
click at [374, 140] on button "Volgende vraag" at bounding box center [287, 143] width 254 height 18
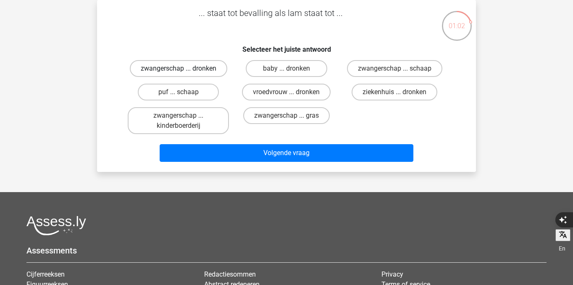
click at [207, 73] on label "zwangerschap ... dronken" at bounding box center [178, 68] width 97 height 17
click at [184, 73] on input "zwangerschap ... dronken" at bounding box center [181, 70] width 5 height 5
radio input "true"
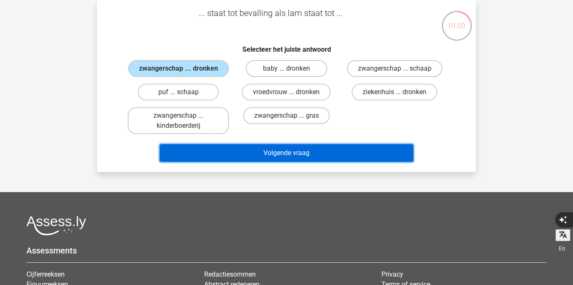
click at [289, 158] on button "Volgende vraag" at bounding box center [287, 153] width 254 height 18
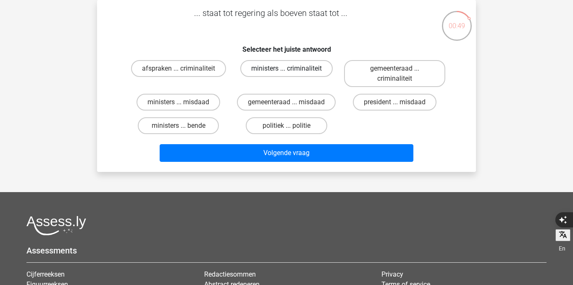
click at [265, 72] on label "ministers ... criminaliteit" at bounding box center [286, 68] width 92 height 17
click at [287, 72] on input "ministers ... criminaliteit" at bounding box center [289, 70] width 5 height 5
radio input "true"
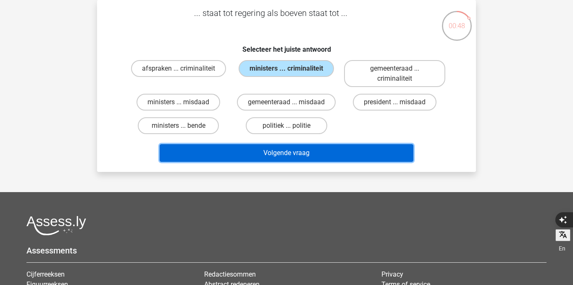
click at [289, 153] on button "Volgende vraag" at bounding box center [287, 153] width 254 height 18
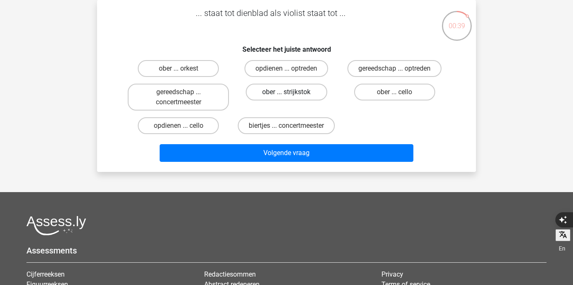
click at [267, 95] on label "ober ... strijkstok" at bounding box center [286, 92] width 81 height 17
click at [287, 95] on input "ober ... strijkstok" at bounding box center [289, 94] width 5 height 5
radio input "true"
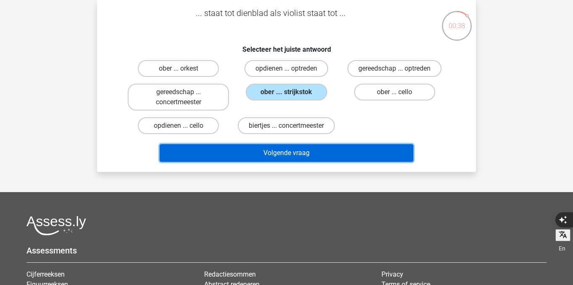
click at [274, 150] on button "Volgende vraag" at bounding box center [287, 153] width 254 height 18
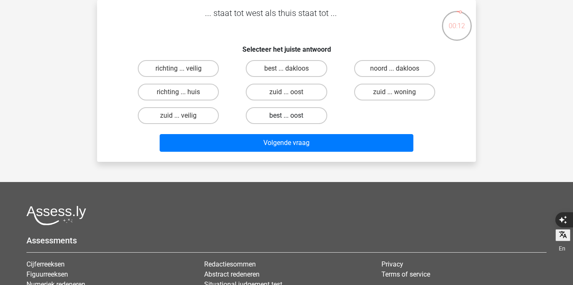
click at [276, 116] on label "best ... oost" at bounding box center [286, 115] width 81 height 17
click at [287, 116] on input "best ... oost" at bounding box center [289, 118] width 5 height 5
radio input "true"
click at [205, 118] on label "zuid ... veilig" at bounding box center [178, 115] width 81 height 17
click at [184, 118] on input "zuid ... veilig" at bounding box center [181, 118] width 5 height 5
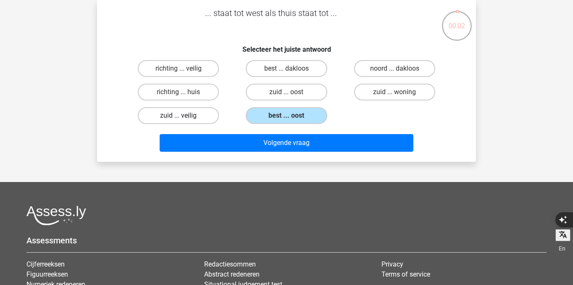
radio input "true"
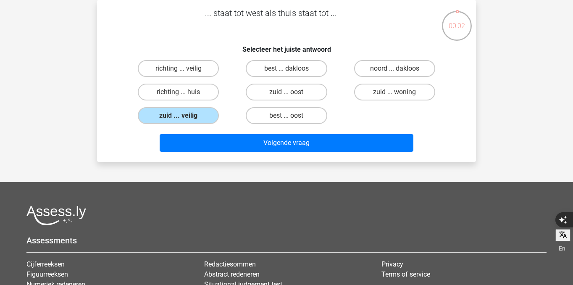
click at [213, 156] on div "... staat tot west als thuis staat tot ... Selecteer het juiste antwoord richti…" at bounding box center [286, 81] width 379 height 162
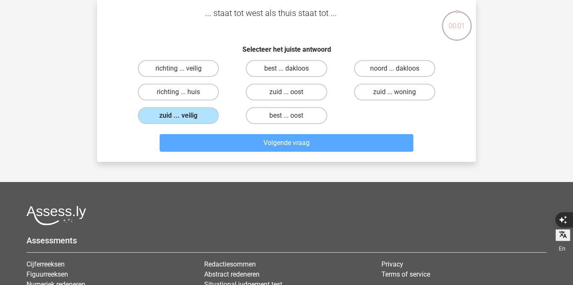
click at [339, 74] on div "best ... dakloos" at bounding box center [286, 69] width 108 height 24
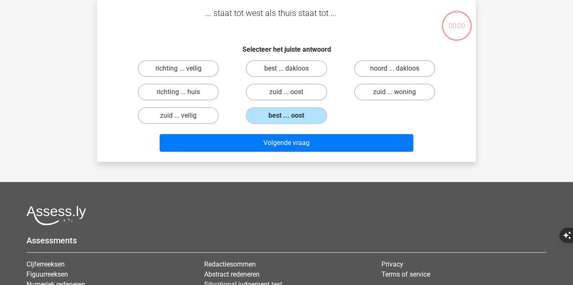
scroll to position [39, 0]
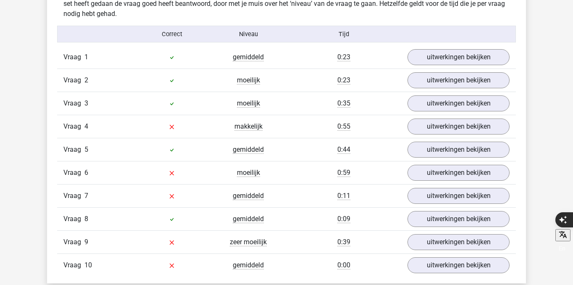
scroll to position [671, 0]
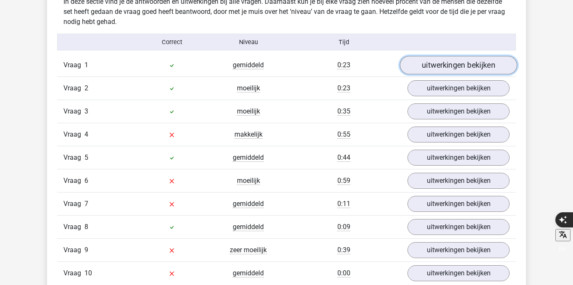
click at [462, 64] on link "uitwerkingen bekijken" at bounding box center [458, 65] width 117 height 18
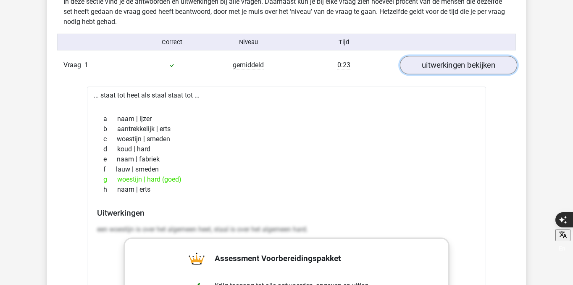
click at [461, 65] on link "uitwerkingen bekijken" at bounding box center [458, 65] width 117 height 18
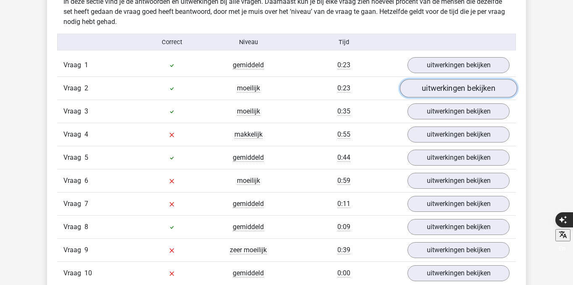
click at [452, 95] on link "uitwerkingen bekijken" at bounding box center [458, 88] width 117 height 18
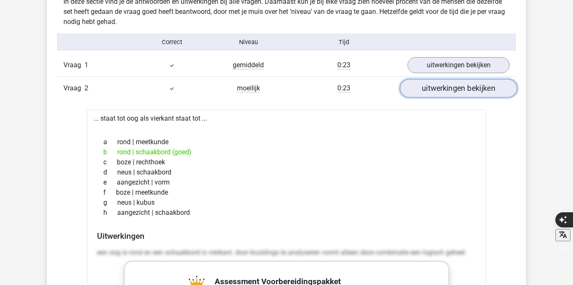
click at [452, 95] on link "uitwerkingen bekijken" at bounding box center [458, 88] width 117 height 18
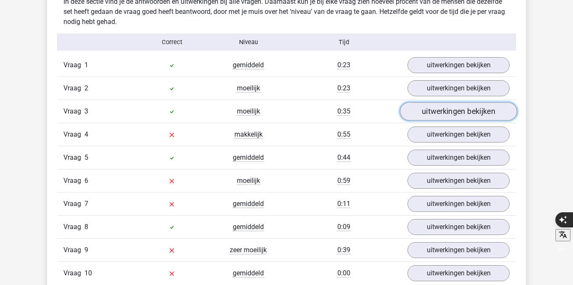
click at [452, 110] on link "uitwerkingen bekijken" at bounding box center [458, 111] width 117 height 18
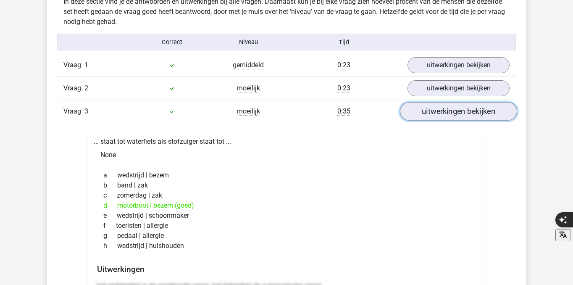
click at [452, 110] on link "uitwerkingen bekijken" at bounding box center [458, 111] width 117 height 18
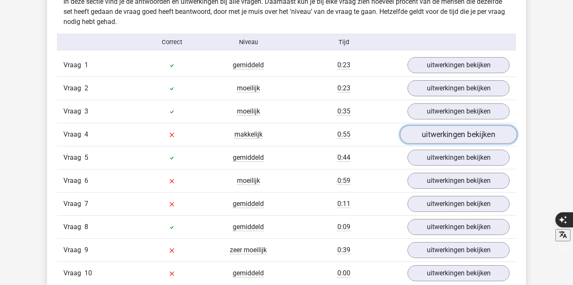
click at [448, 130] on link "uitwerkingen bekijken" at bounding box center [458, 134] width 117 height 18
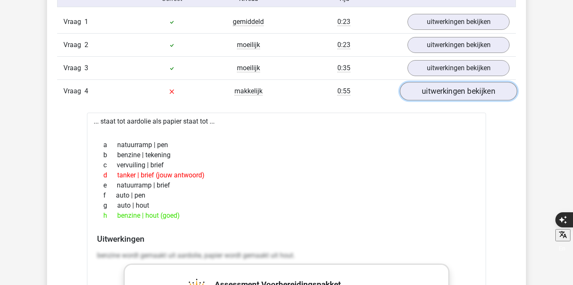
scroll to position [717, 0]
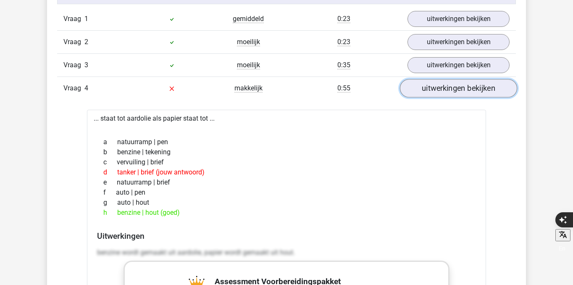
click at [447, 92] on link "uitwerkingen bekijken" at bounding box center [458, 88] width 117 height 18
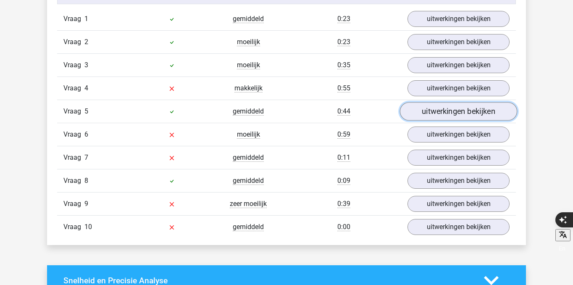
click at [446, 106] on link "uitwerkingen bekijken" at bounding box center [458, 111] width 117 height 18
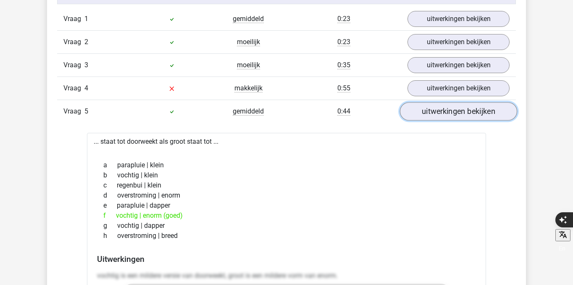
click at [443, 116] on link "uitwerkingen bekijken" at bounding box center [458, 111] width 117 height 18
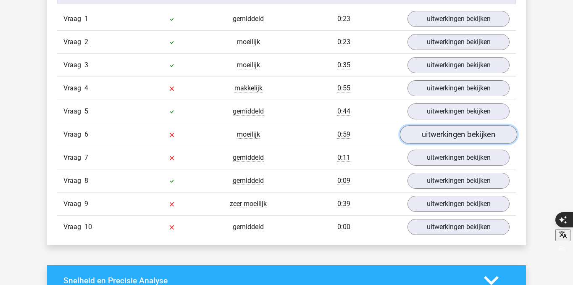
click at [442, 133] on link "uitwerkingen bekijken" at bounding box center [458, 134] width 117 height 18
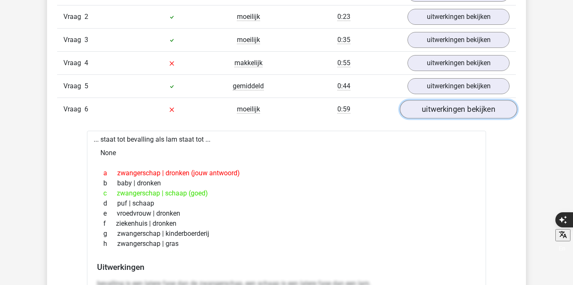
scroll to position [743, 0]
click at [446, 106] on link "uitwerkingen bekijken" at bounding box center [458, 109] width 117 height 18
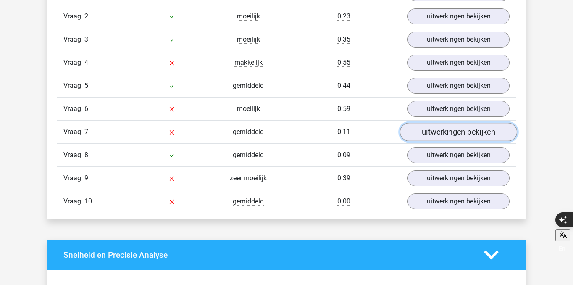
click at [447, 132] on link "uitwerkingen bekijken" at bounding box center [458, 132] width 117 height 18
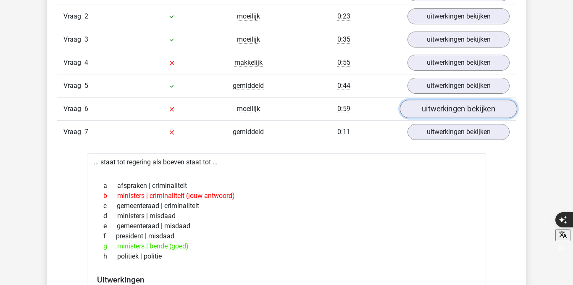
click at [445, 105] on link "uitwerkingen bekijken" at bounding box center [458, 109] width 117 height 18
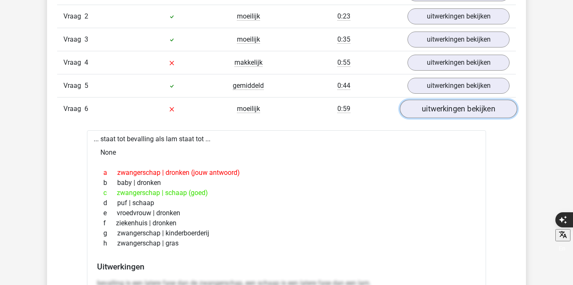
click at [445, 105] on link "uitwerkingen bekijken" at bounding box center [458, 109] width 117 height 18
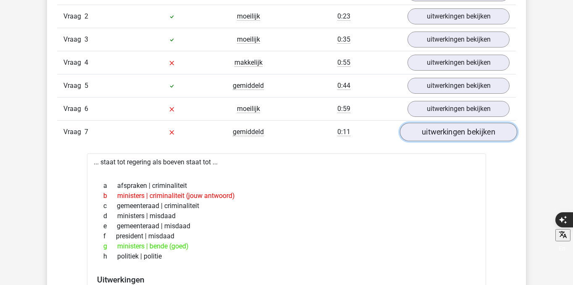
click at [455, 133] on link "uitwerkingen bekijken" at bounding box center [458, 132] width 117 height 18
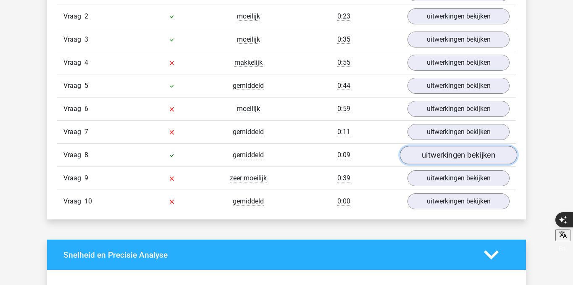
click at [458, 152] on link "uitwerkingen bekijken" at bounding box center [458, 155] width 117 height 18
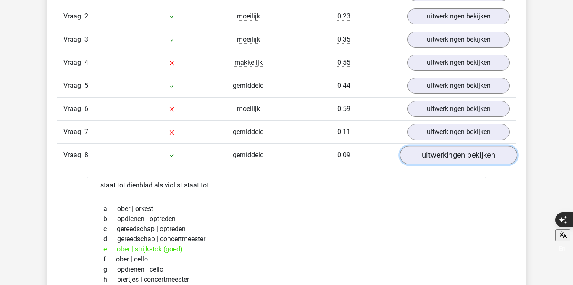
click at [458, 152] on link "uitwerkingen bekijken" at bounding box center [458, 155] width 117 height 18
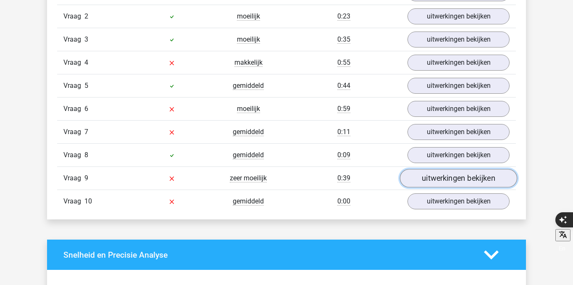
click at [452, 178] on link "uitwerkingen bekijken" at bounding box center [458, 178] width 117 height 18
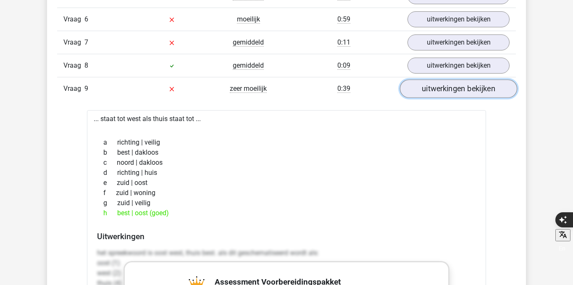
scroll to position [840, 0]
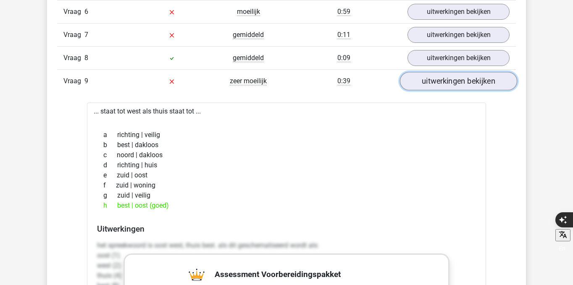
click at [453, 85] on link "uitwerkingen bekijken" at bounding box center [458, 81] width 117 height 18
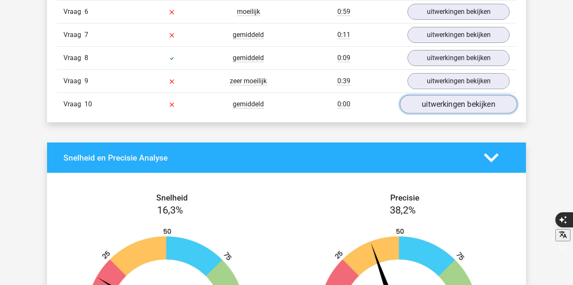
click at [453, 105] on link "uitwerkingen bekijken" at bounding box center [458, 104] width 117 height 18
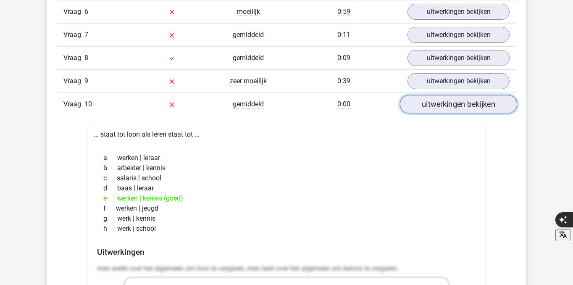
click at [453, 105] on link "uitwerkingen bekijken" at bounding box center [458, 104] width 117 height 18
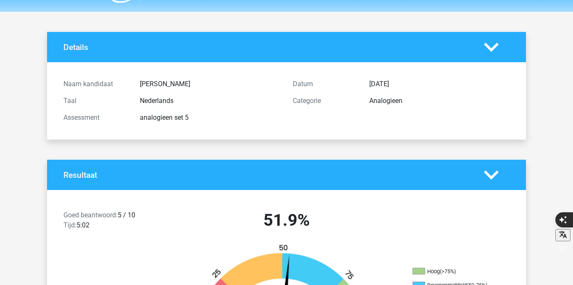
scroll to position [0, 0]
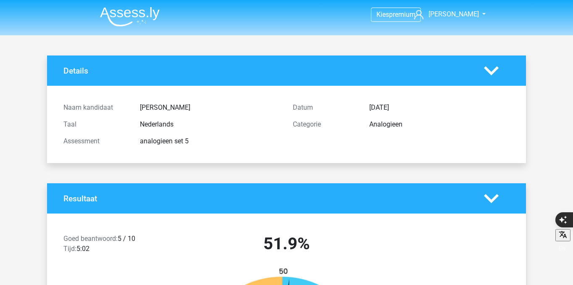
click at [139, 11] on img at bounding box center [130, 17] width 60 height 20
click at [136, 19] on img at bounding box center [130, 17] width 60 height 20
click at [133, 11] on img at bounding box center [130, 17] width 60 height 20
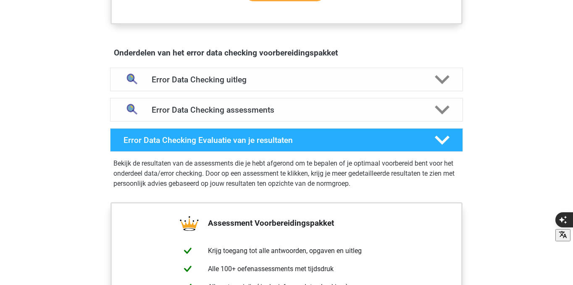
click at [85, 168] on div "Kies premium Norman [EMAIL_ADDRESS][DOMAIN_NAME]" at bounding box center [286, 82] width 573 height 1075
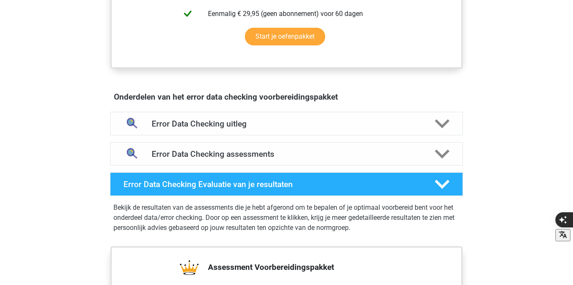
scroll to position [429, 0]
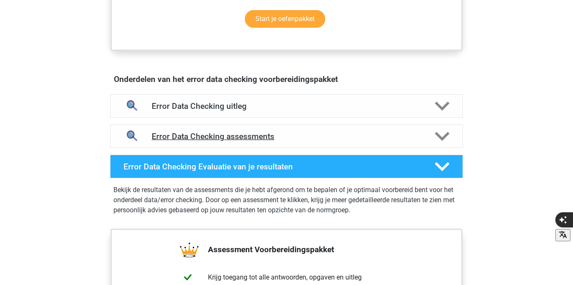
click at [307, 139] on h4 "Error Data Checking assessments" at bounding box center [287, 137] width 270 height 10
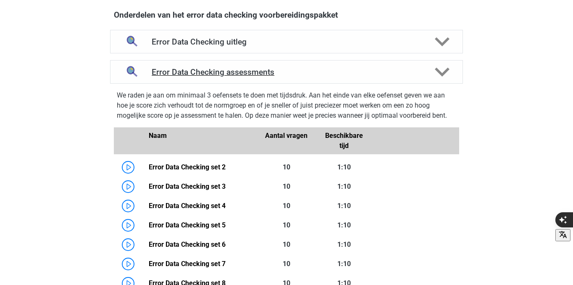
scroll to position [505, 0]
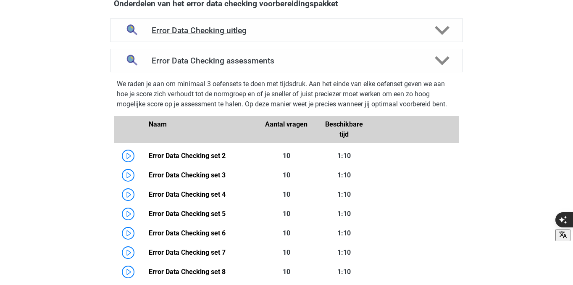
click at [275, 26] on h4 "Error Data Checking uitleg" at bounding box center [287, 31] width 270 height 10
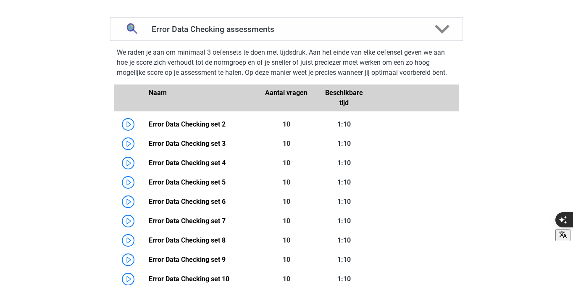
scroll to position [624, 0]
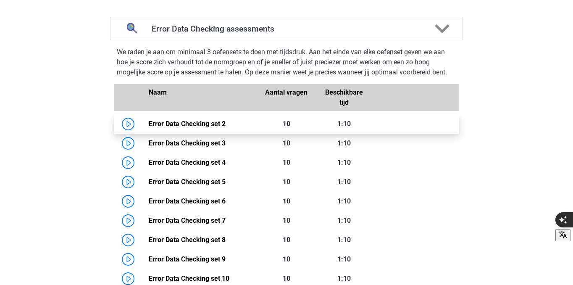
click at [149, 128] on link "Error Data Checking set 2" at bounding box center [187, 124] width 77 height 8
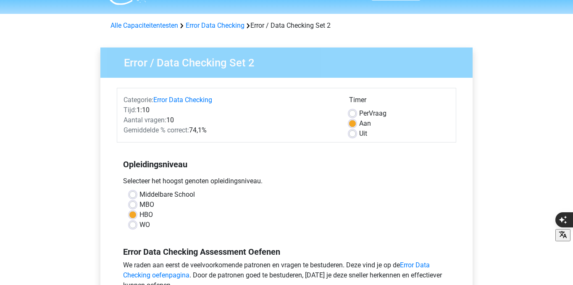
scroll to position [45, 0]
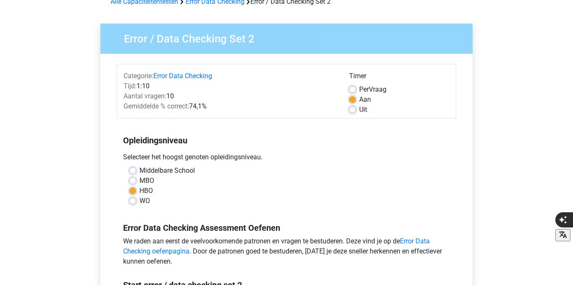
click at [359, 89] on label "Per Vraag" at bounding box center [372, 89] width 27 height 10
click at [355, 89] on input "Per Vraag" at bounding box center [352, 88] width 7 height 8
radio input "true"
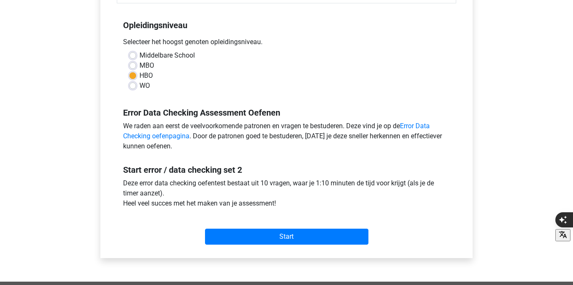
scroll to position [169, 0]
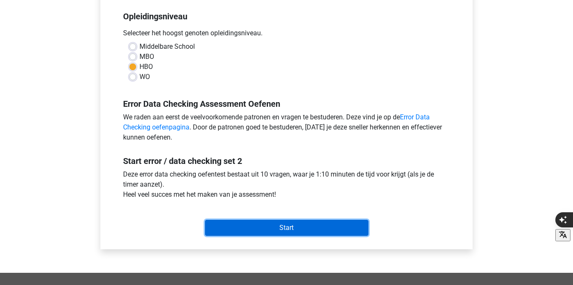
click at [329, 222] on input "Start" at bounding box center [286, 228] width 163 height 16
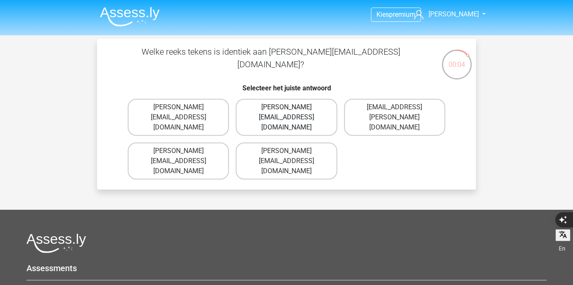
click at [264, 110] on label "[PERSON_NAME][EMAIL_ADDRESS][DOMAIN_NAME]" at bounding box center [286, 117] width 101 height 37
click at [287, 110] on input "Connor.Paterson@gmail.co.uk" at bounding box center [289, 109] width 5 height 5
radio input "true"
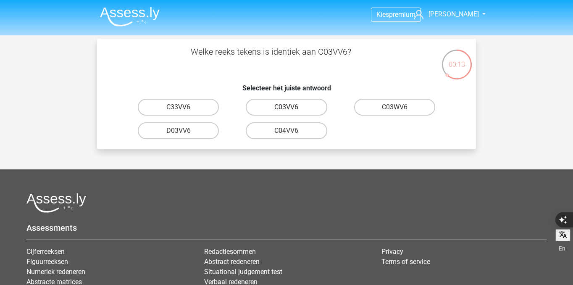
click at [315, 107] on label "C03VV6" at bounding box center [286, 107] width 81 height 17
click at [292, 107] on input "C03VV6" at bounding box center [289, 109] width 5 height 5
radio input "true"
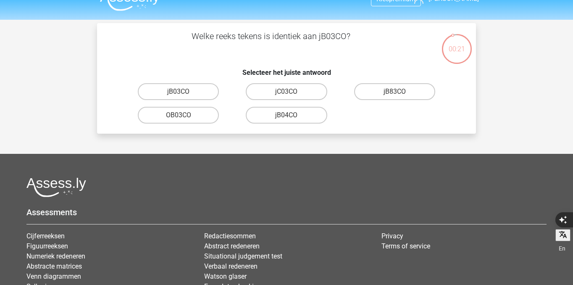
scroll to position [15, 0]
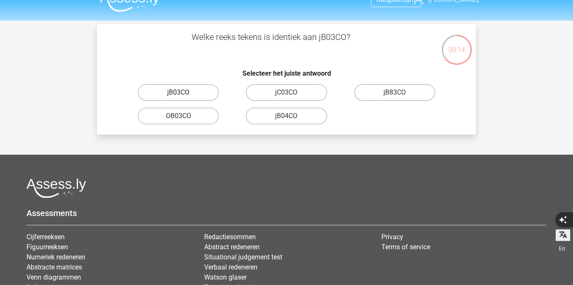
click at [204, 96] on label "jB03CO" at bounding box center [178, 92] width 81 height 17
click at [184, 96] on input "jB03CO" at bounding box center [181, 94] width 5 height 5
radio input "true"
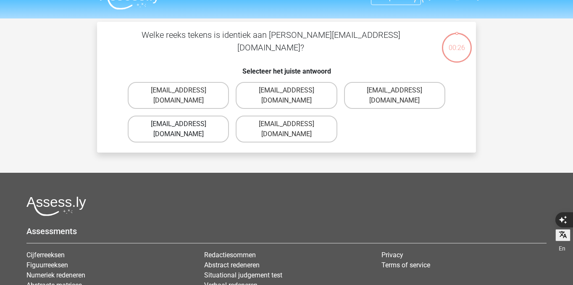
scroll to position [16, 0]
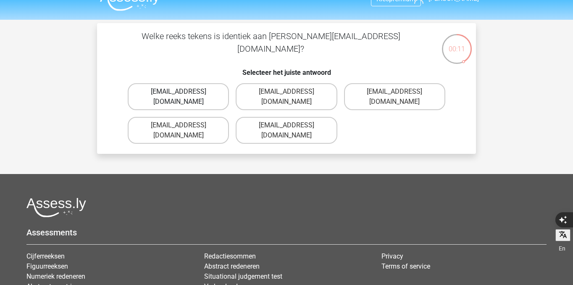
click at [195, 95] on label "Jack_Conley@hotmail.uk.com" at bounding box center [178, 96] width 101 height 27
click at [184, 95] on input "Jack_Conley@hotmail.uk.com" at bounding box center [181, 94] width 5 height 5
radio input "true"
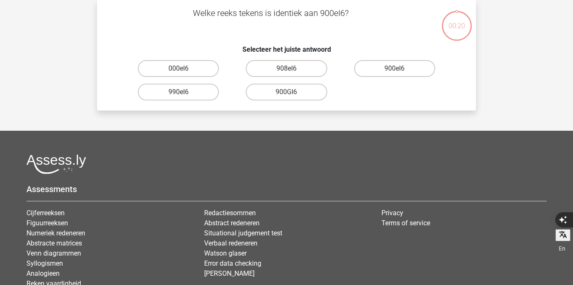
scroll to position [26, 0]
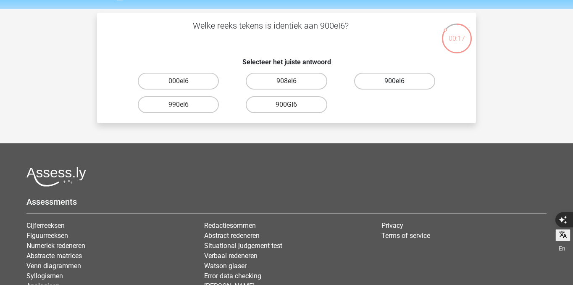
click at [376, 84] on label "900eI6" at bounding box center [394, 81] width 81 height 17
click at [395, 84] on input "900eI6" at bounding box center [397, 83] width 5 height 5
radio input "true"
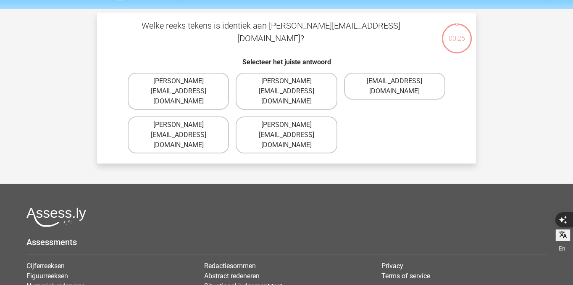
scroll to position [39, 0]
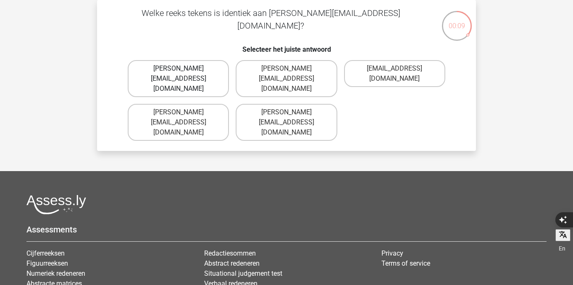
click at [214, 69] on label "Michael_Meade@joymail.gr" at bounding box center [178, 78] width 101 height 37
click at [184, 69] on input "Michael_Meade@joymail.gr" at bounding box center [181, 70] width 5 height 5
radio input "true"
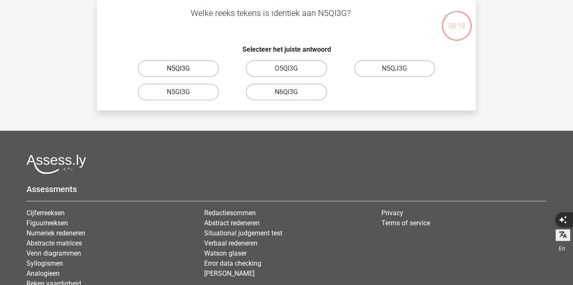
click at [214, 68] on label "N5QI3G" at bounding box center [178, 68] width 81 height 17
click at [184, 68] on input "N5QI3G" at bounding box center [181, 70] width 5 height 5
radio input "true"
click at [199, 72] on label "GP66CC" at bounding box center [178, 68] width 81 height 17
click at [184, 72] on input "GP66CC" at bounding box center [181, 70] width 5 height 5
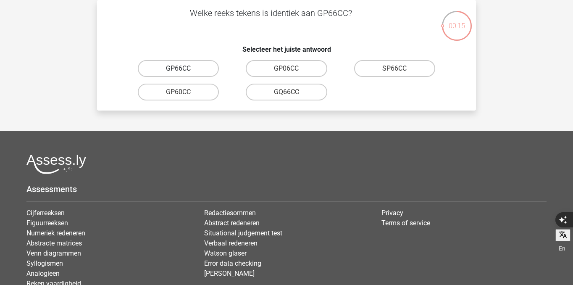
radio input "true"
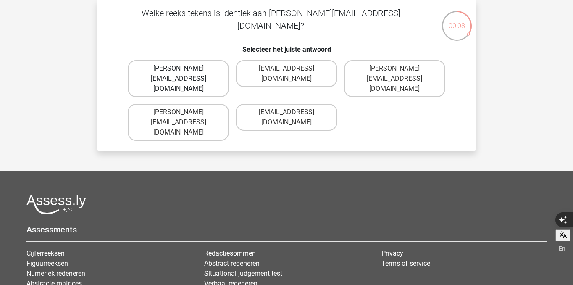
click at [208, 73] on label "Thomas_Mead@joinmail.uk.co" at bounding box center [178, 78] width 101 height 37
click at [184, 73] on input "Thomas_Mead@joinmail.uk.co" at bounding box center [181, 70] width 5 height 5
radio input "true"
click at [204, 104] on label "Richard-Pierson@hotmails.co.com" at bounding box center [178, 122] width 101 height 37
click at [184, 112] on input "Richard-Pierson@hotmails.co.com" at bounding box center [181, 114] width 5 height 5
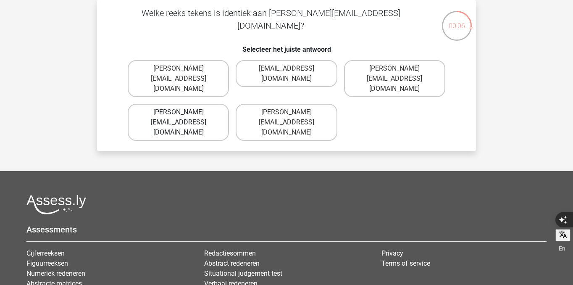
radio input "true"
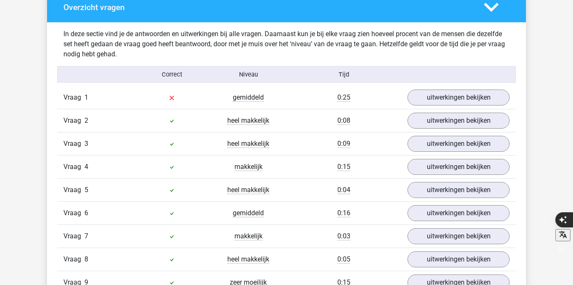
scroll to position [640, 0]
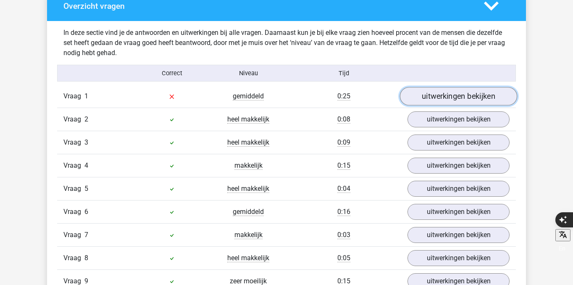
click at [422, 95] on link "uitwerkingen bekijken" at bounding box center [458, 96] width 117 height 18
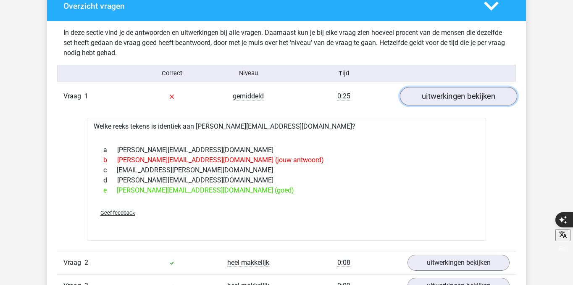
click at [422, 95] on link "uitwerkingen bekijken" at bounding box center [458, 96] width 117 height 18
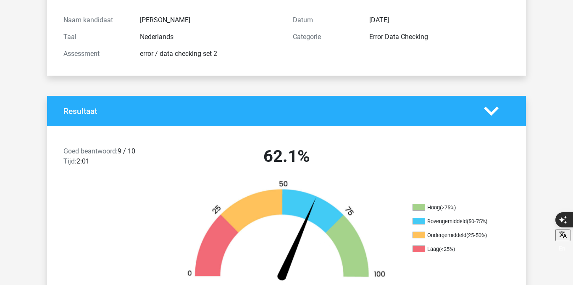
scroll to position [0, 0]
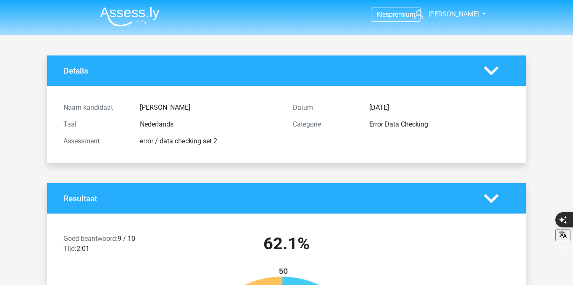
click at [141, 18] on img at bounding box center [130, 17] width 60 height 20
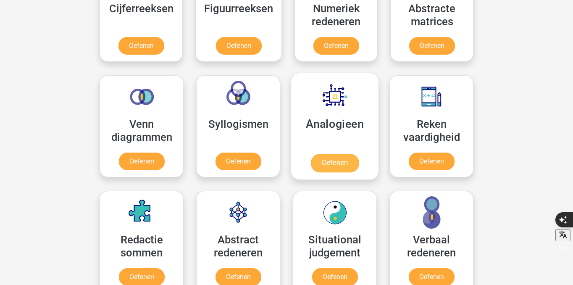
scroll to position [434, 0]
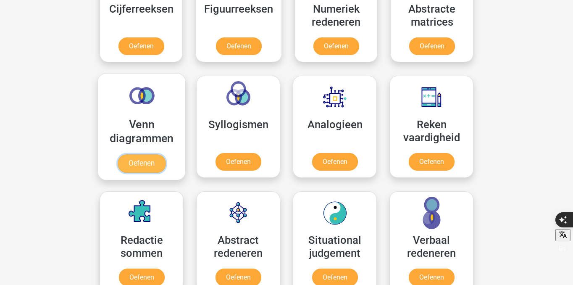
click at [160, 172] on link "Oefenen" at bounding box center [142, 163] width 48 height 18
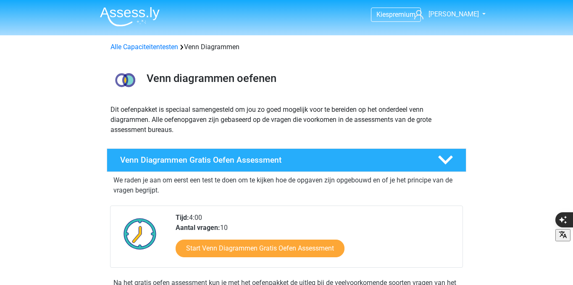
scroll to position [48, 0]
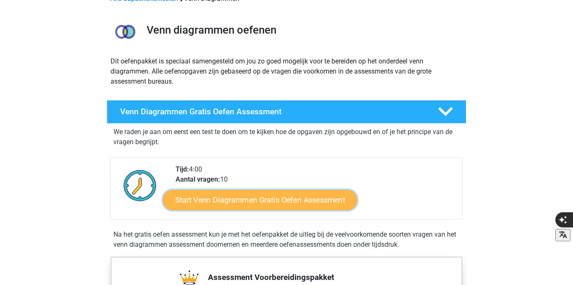
click at [240, 201] on link "Start Venn Diagrammen Gratis Oefen Assessment" at bounding box center [260, 200] width 194 height 20
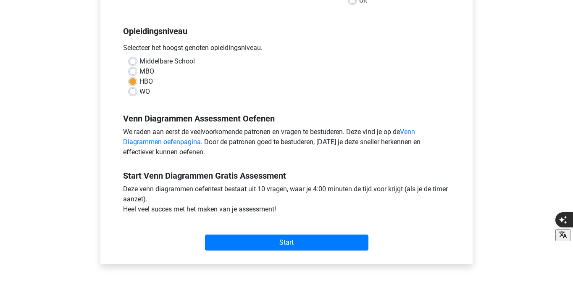
scroll to position [162, 0]
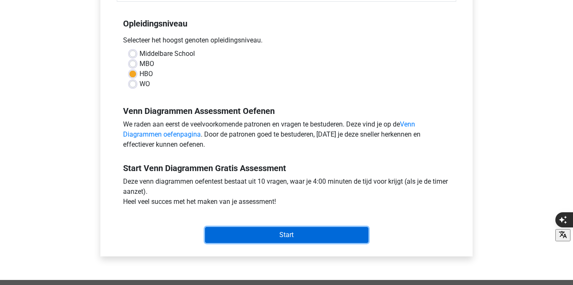
click at [281, 229] on input "Start" at bounding box center [286, 235] width 163 height 16
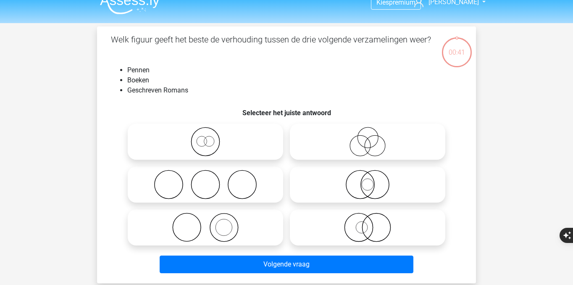
scroll to position [14, 0]
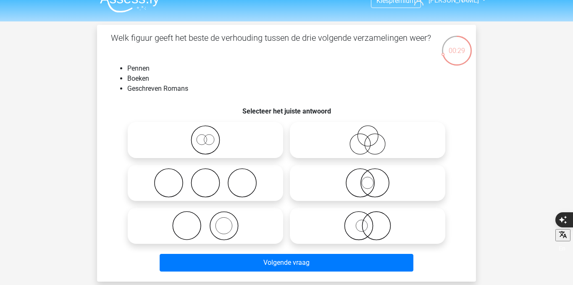
click at [245, 213] on icon at bounding box center [205, 225] width 149 height 29
click at [211, 216] on input "radio" at bounding box center [207, 218] width 5 height 5
radio input "true"
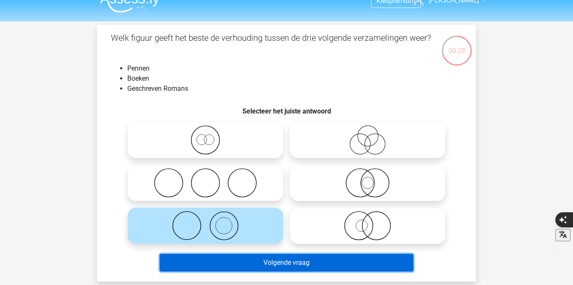
click at [274, 261] on button "Volgende vraag" at bounding box center [287, 263] width 254 height 18
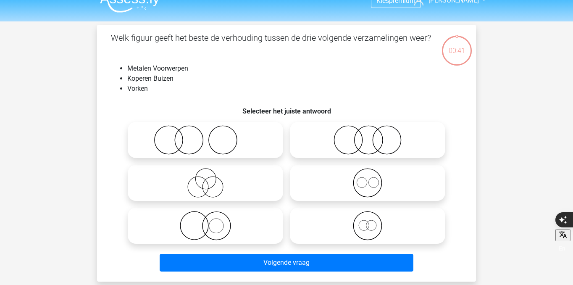
scroll to position [39, 0]
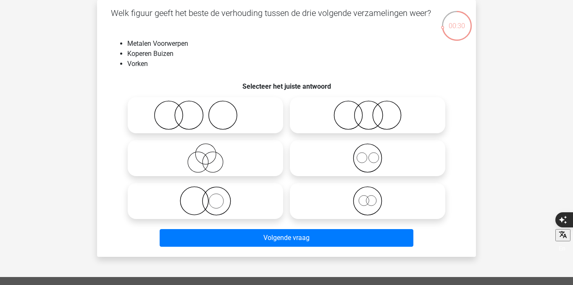
click at [254, 194] on icon at bounding box center [205, 200] width 149 height 29
click at [211, 194] on input "radio" at bounding box center [207, 193] width 5 height 5
radio input "true"
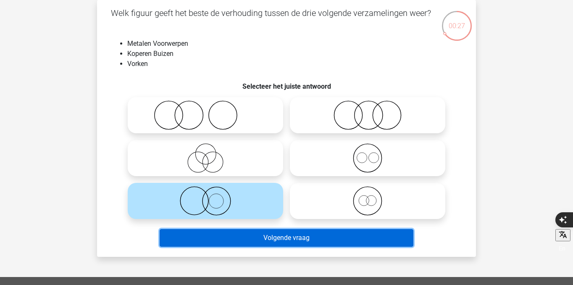
click at [289, 240] on button "Volgende vraag" at bounding box center [287, 238] width 254 height 18
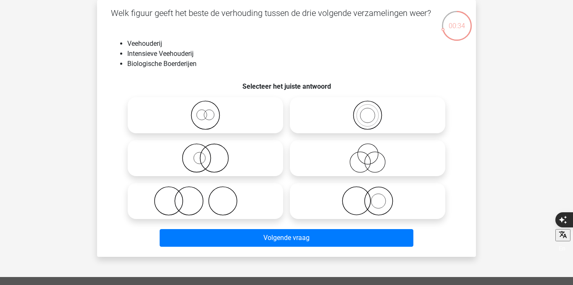
click at [254, 167] on icon at bounding box center [205, 157] width 149 height 29
click at [211, 154] on input "radio" at bounding box center [207, 150] width 5 height 5
radio input "true"
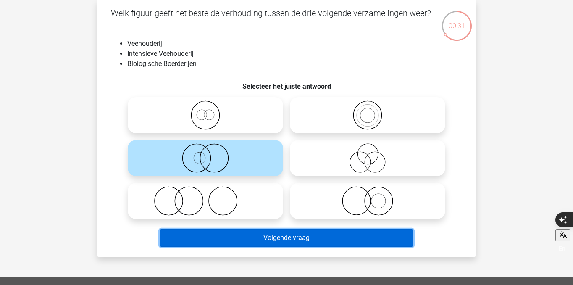
click at [303, 236] on button "Volgende vraag" at bounding box center [287, 238] width 254 height 18
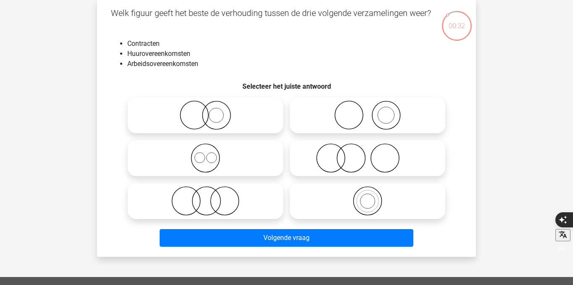
click at [243, 156] on icon at bounding box center [205, 157] width 149 height 29
click at [211, 154] on input "radio" at bounding box center [207, 150] width 5 height 5
radio input "true"
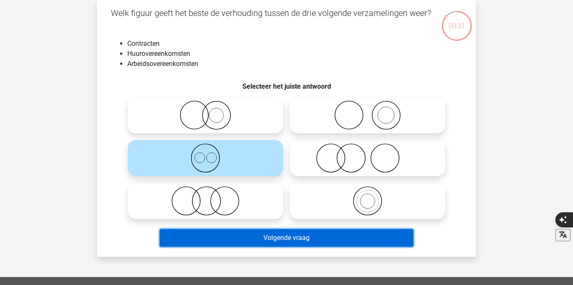
click at [292, 234] on button "Volgende vraag" at bounding box center [287, 238] width 254 height 18
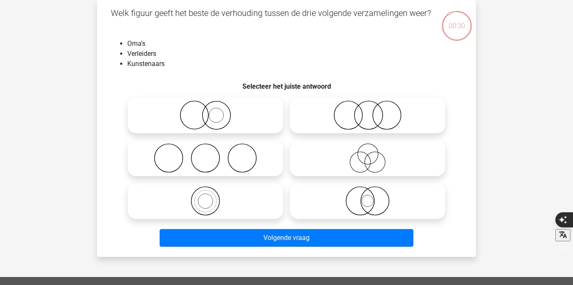
click at [388, 160] on icon at bounding box center [367, 157] width 149 height 29
click at [373, 154] on input "radio" at bounding box center [370, 150] width 5 height 5
radio input "true"
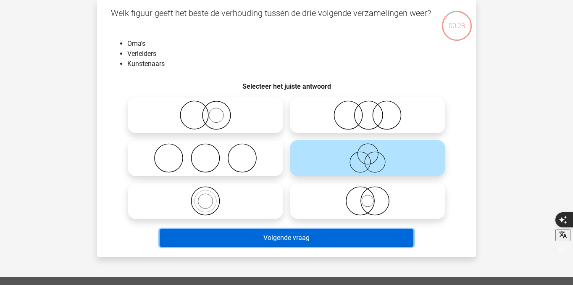
click at [380, 243] on button "Volgende vraag" at bounding box center [287, 238] width 254 height 18
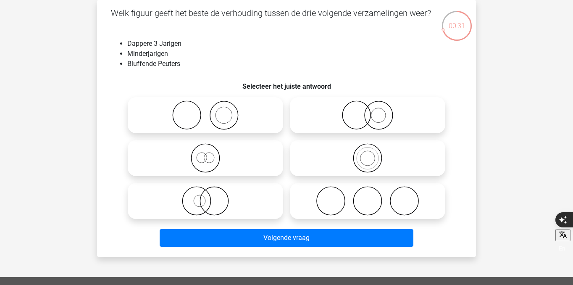
click at [234, 160] on icon at bounding box center [205, 157] width 149 height 29
click at [211, 154] on input "radio" at bounding box center [207, 150] width 5 height 5
radio input "true"
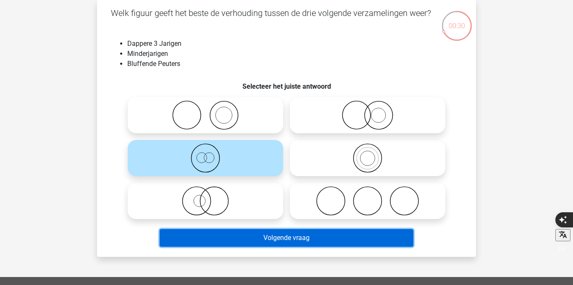
click at [255, 234] on button "Volgende vraag" at bounding box center [287, 238] width 254 height 18
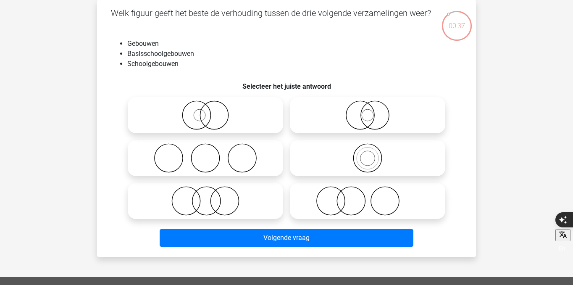
click at [362, 153] on circle at bounding box center [367, 158] width 15 height 15
click at [368, 153] on input "radio" at bounding box center [370, 150] width 5 height 5
radio input "true"
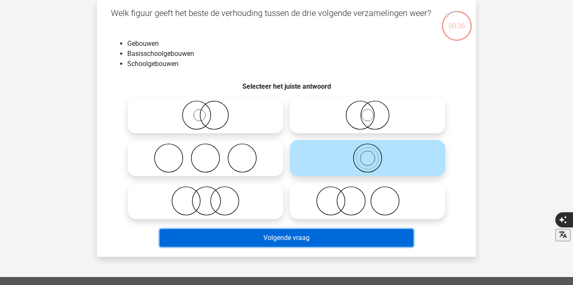
click at [345, 239] on button "Volgende vraag" at bounding box center [287, 238] width 254 height 18
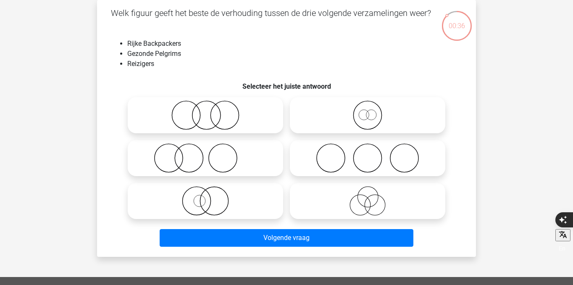
click at [339, 125] on icon at bounding box center [367, 114] width 149 height 29
click at [368, 111] on input "radio" at bounding box center [370, 107] width 5 height 5
radio input "true"
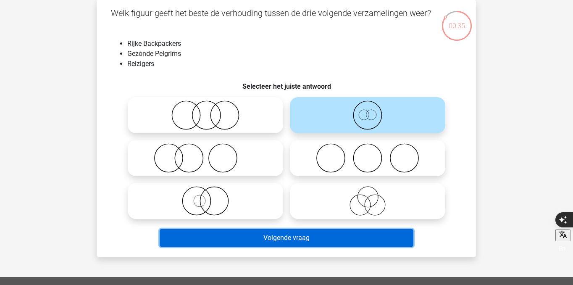
click at [336, 235] on button "Volgende vraag" at bounding box center [287, 238] width 254 height 18
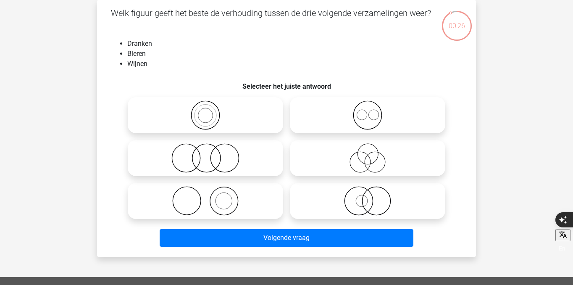
click at [359, 123] on icon at bounding box center [367, 114] width 149 height 29
click at [368, 111] on input "radio" at bounding box center [370, 107] width 5 height 5
radio input "true"
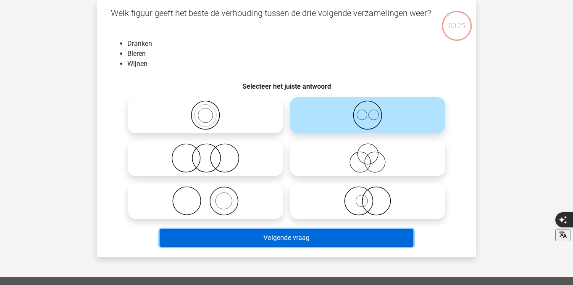
click at [340, 230] on button "Volgende vraag" at bounding box center [287, 238] width 254 height 18
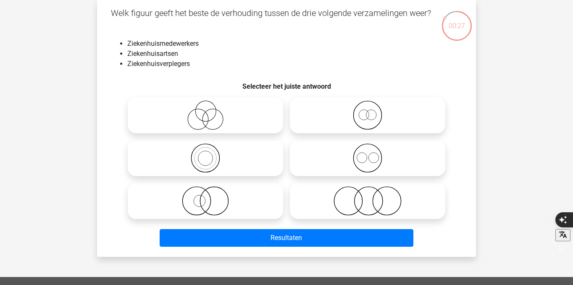
click at [331, 162] on icon at bounding box center [367, 157] width 149 height 29
click at [368, 154] on input "radio" at bounding box center [370, 150] width 5 height 5
radio input "true"
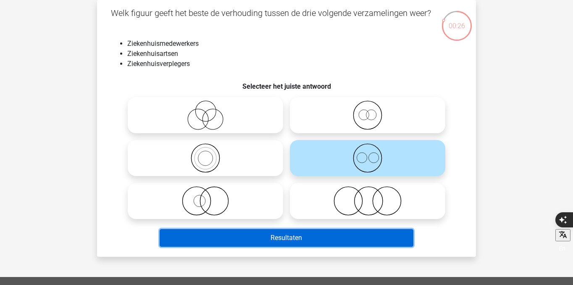
click at [316, 232] on button "Resultaten" at bounding box center [287, 238] width 254 height 18
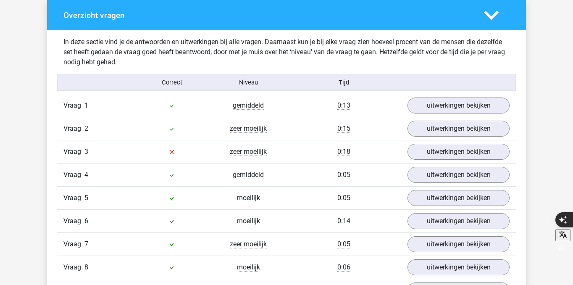
scroll to position [641, 0]
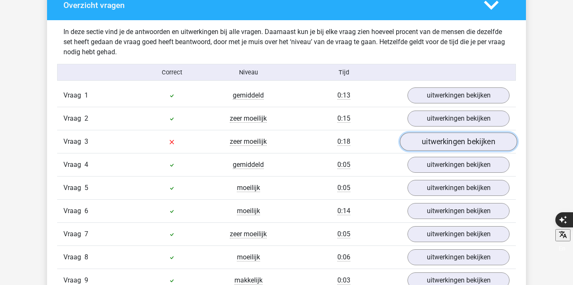
click at [443, 143] on link "uitwerkingen bekijken" at bounding box center [458, 141] width 117 height 18
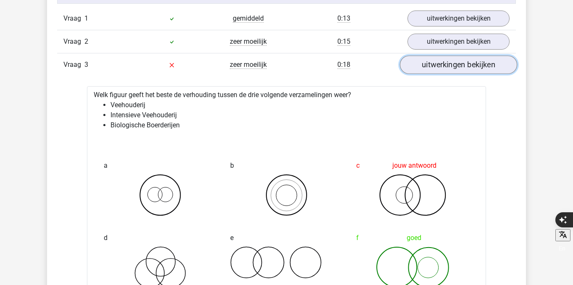
scroll to position [711, 0]
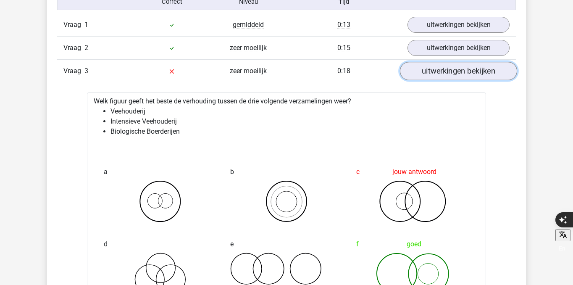
click at [440, 73] on link "uitwerkingen bekijken" at bounding box center [458, 71] width 117 height 18
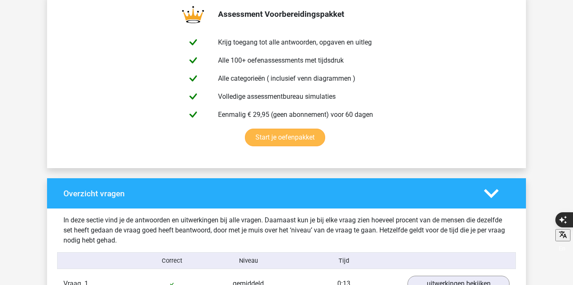
scroll to position [0, 0]
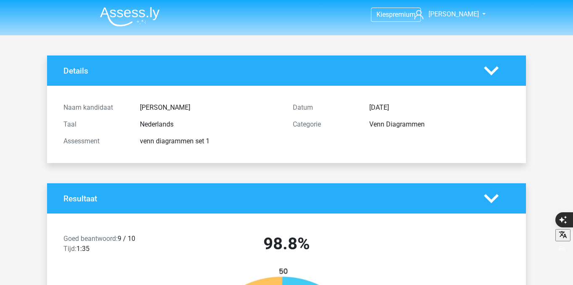
click at [126, 20] on img at bounding box center [130, 17] width 60 height 20
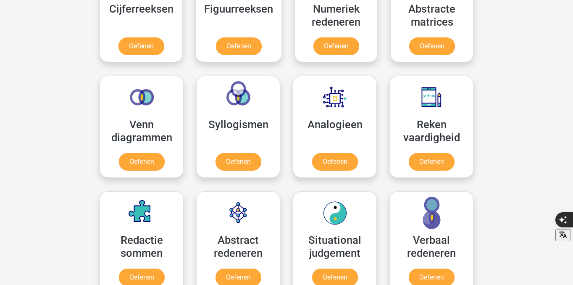
scroll to position [458, 0]
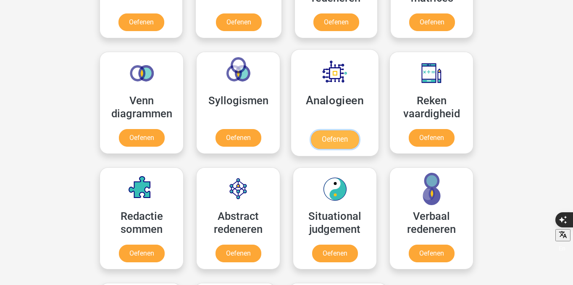
click at [345, 130] on link "Oefenen" at bounding box center [335, 139] width 48 height 18
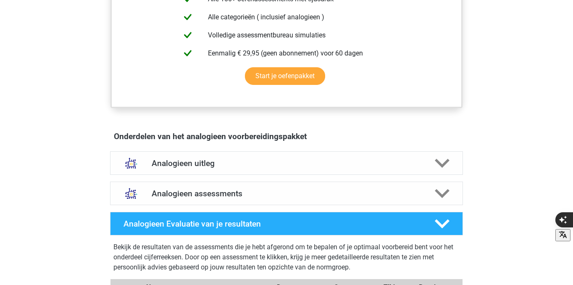
scroll to position [368, 0]
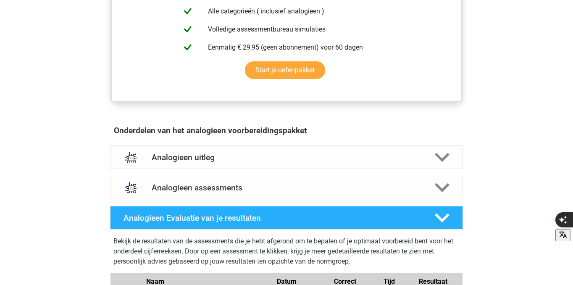
click at [314, 188] on h4 "Analogieen assessments" at bounding box center [287, 188] width 270 height 10
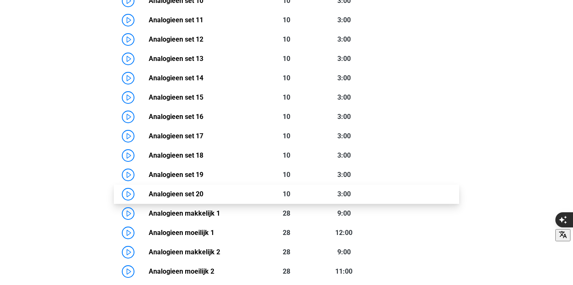
scroll to position [839, 0]
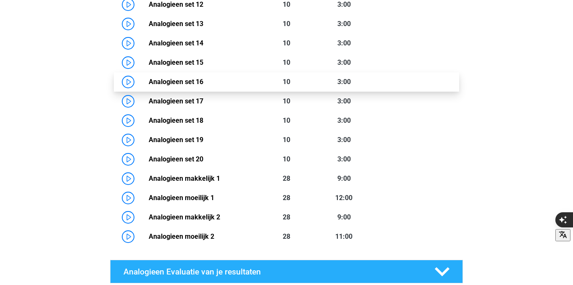
click at [149, 86] on link "Analogieen set 16" at bounding box center [176, 82] width 55 height 8
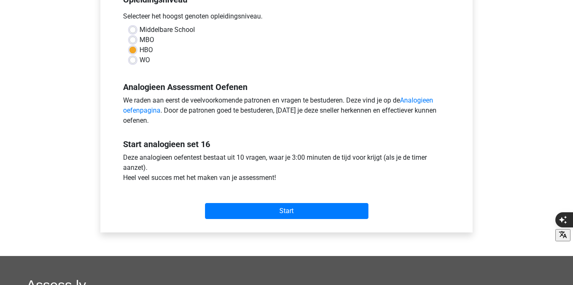
scroll to position [234, 0]
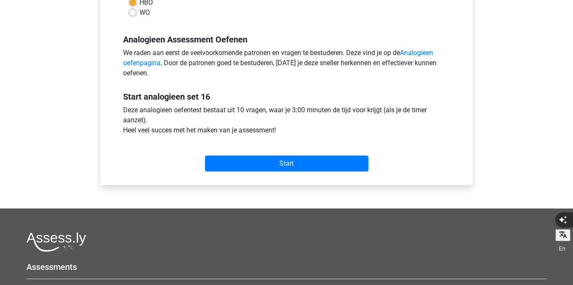
click at [254, 174] on div "Start" at bounding box center [286, 157] width 339 height 36
click at [254, 173] on div "Start" at bounding box center [286, 157] width 339 height 36
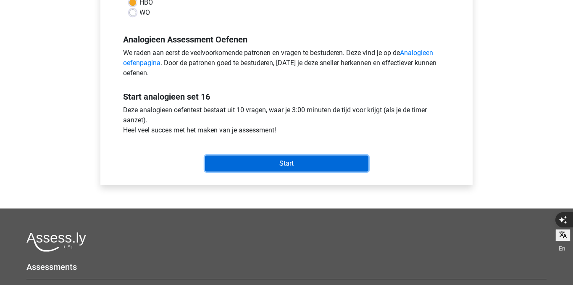
click at [242, 166] on input "Start" at bounding box center [286, 163] width 163 height 16
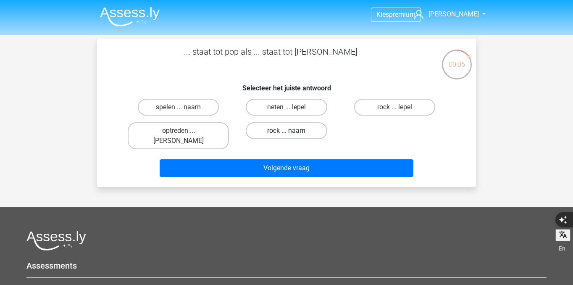
click at [298, 132] on label "rock ... naam" at bounding box center [286, 130] width 81 height 17
click at [292, 132] on input "rock ... naam" at bounding box center [289, 133] width 5 height 5
radio input "true"
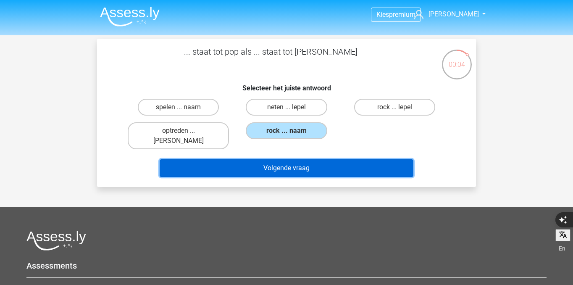
click at [305, 160] on button "Volgende vraag" at bounding box center [287, 168] width 254 height 18
